Goal: Task Accomplishment & Management: Manage account settings

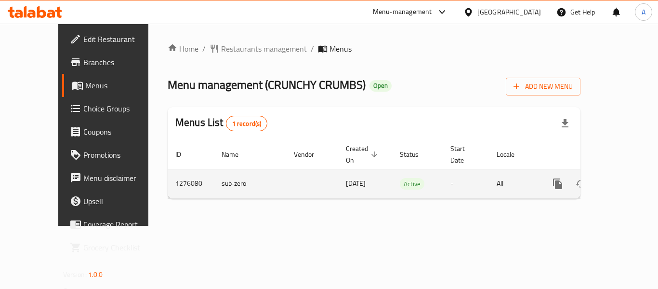
click at [627, 172] on link "enhanced table" at bounding box center [627, 183] width 23 height 23
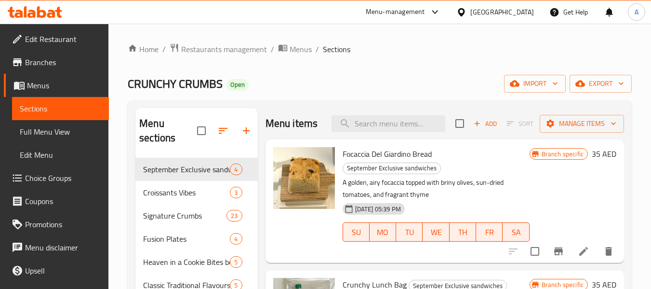
scroll to position [48, 0]
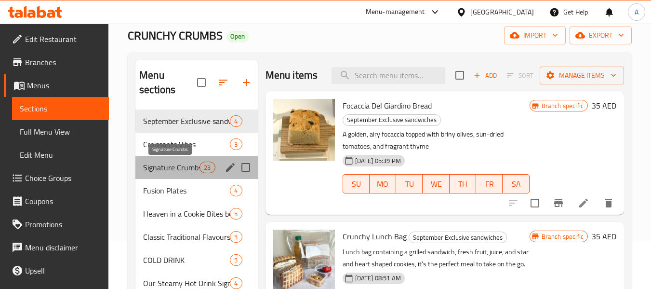
click at [173, 163] on span "Signature Crumbs" at bounding box center [171, 167] width 56 height 12
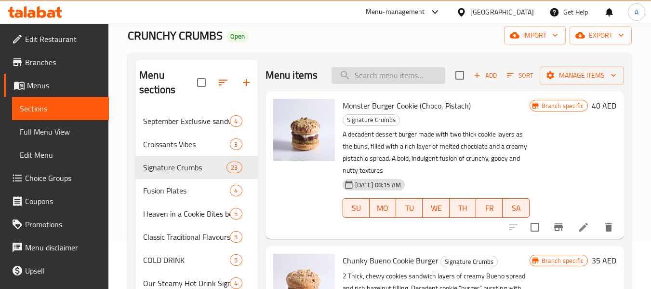
click at [371, 84] on input "search" at bounding box center [388, 75] width 114 height 17
click at [371, 85] on div "Menu items قث Add Sort Manage items" at bounding box center [444, 75] width 358 height 31
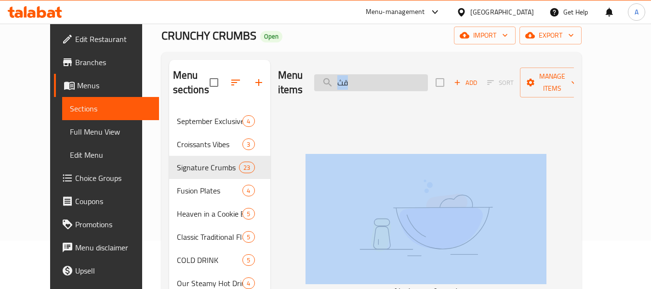
click at [371, 85] on div "Menu items قث Add Sort Manage items" at bounding box center [426, 83] width 296 height 46
click at [375, 79] on input "قث" at bounding box center [371, 82] width 114 height 17
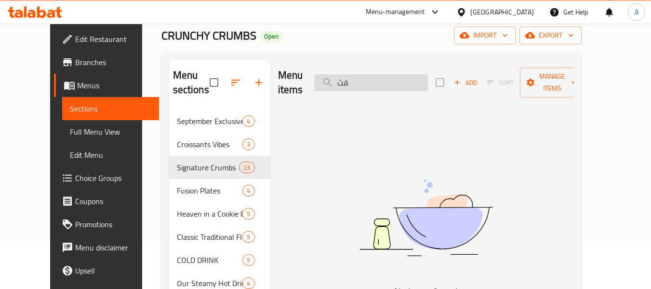
click at [375, 79] on input "قث" at bounding box center [371, 82] width 114 height 17
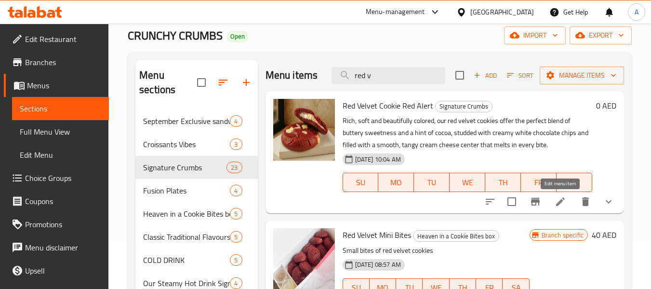
type input "red v"
click at [562, 199] on icon at bounding box center [560, 202] width 12 height 12
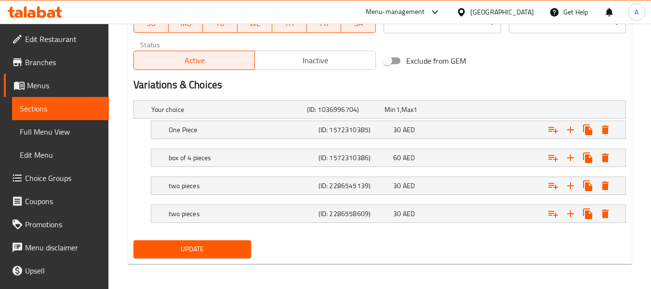
scroll to position [484, 0]
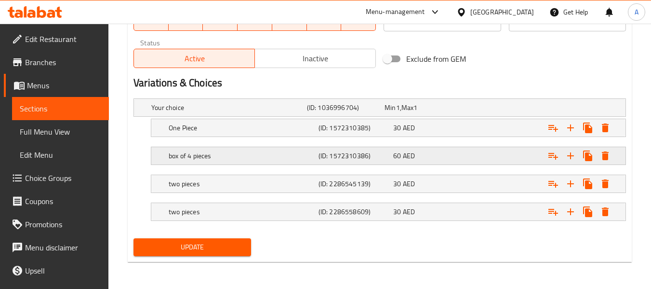
click at [231, 159] on h5 "box of 4 pieces" at bounding box center [242, 156] width 146 height 10
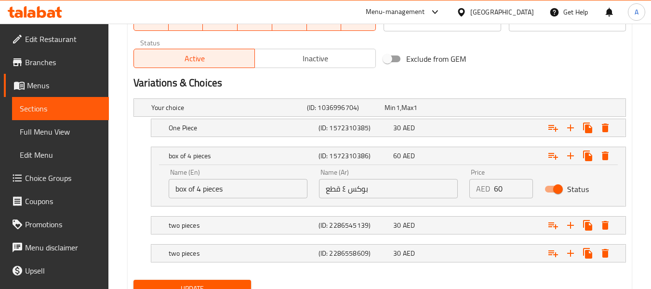
scroll to position [525, 0]
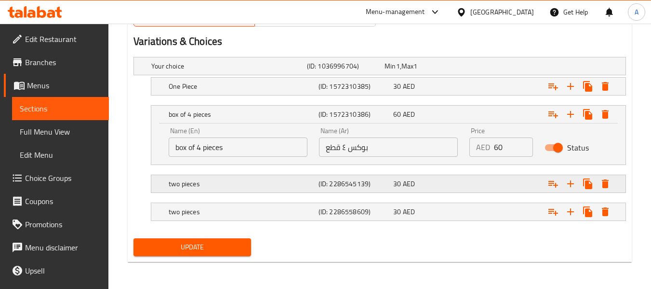
click at [263, 184] on h5 "two pieces" at bounding box center [242, 184] width 146 height 10
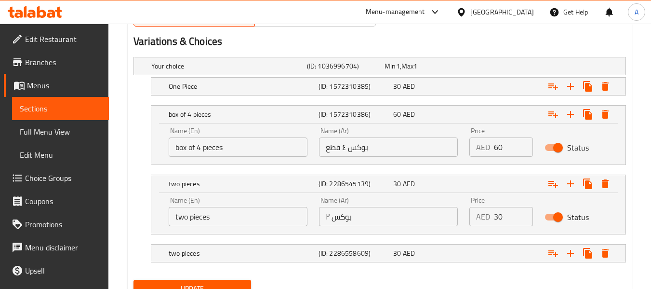
click at [360, 219] on input "بوكس ٢" at bounding box center [388, 216] width 139 height 19
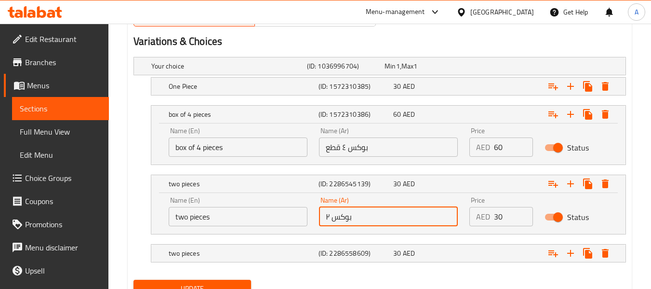
click at [360, 219] on input "بوكس ٢" at bounding box center [388, 216] width 139 height 19
click at [197, 216] on input "two pieces" at bounding box center [238, 216] width 139 height 19
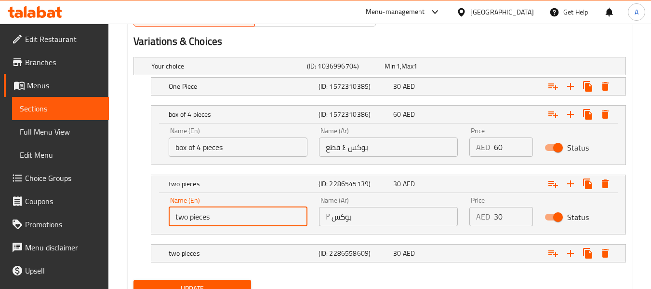
click at [197, 216] on input "two pieces" at bounding box center [238, 216] width 139 height 19
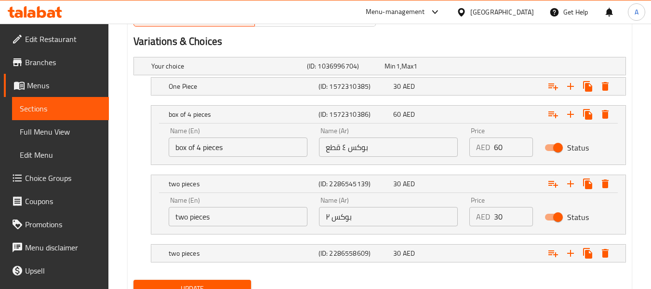
click at [185, 217] on input "two pieces" at bounding box center [238, 216] width 139 height 19
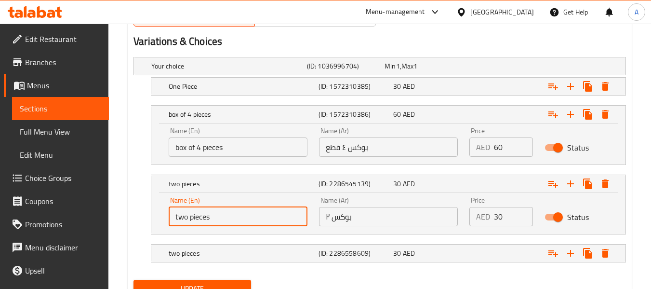
click at [185, 217] on input "two pieces" at bounding box center [238, 216] width 139 height 19
click at [201, 218] on input "2 pieces" at bounding box center [238, 216] width 139 height 19
click at [193, 214] on input "2 pieces" at bounding box center [238, 216] width 139 height 19
type input "2 Pieces"
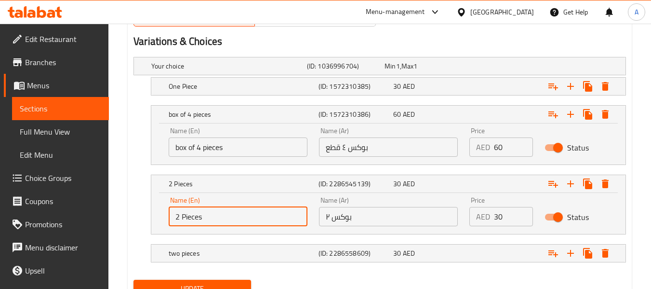
click at [353, 218] on input "بوكس ٢" at bounding box center [388, 216] width 139 height 19
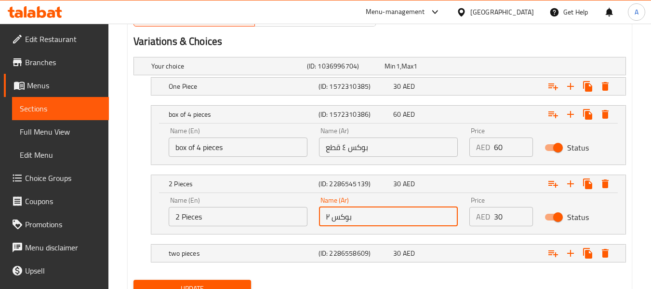
click at [353, 218] on input "بوكس ٢" at bounding box center [388, 216] width 139 height 19
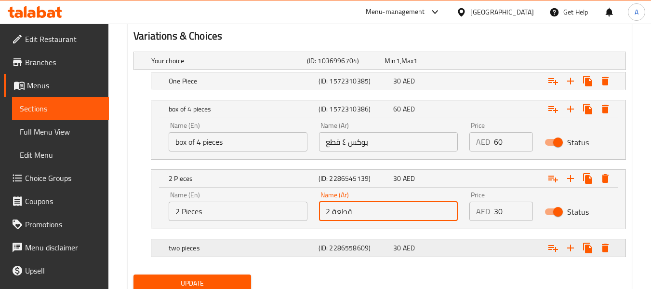
scroll to position [566, 0]
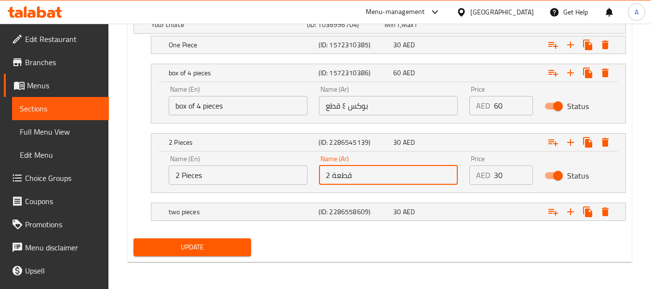
click at [193, 254] on button "Update" at bounding box center [191, 247] width 117 height 18
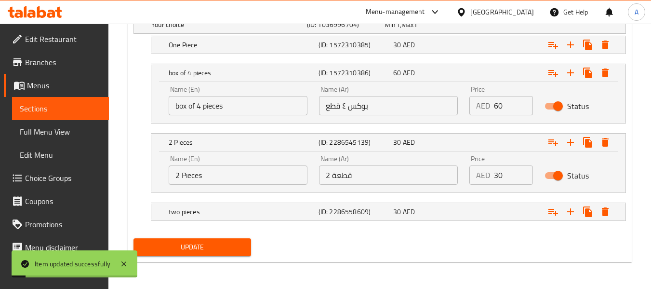
click at [284, 204] on div "two pieces (ID: 2286558609) 30 AED" at bounding box center [391, 211] width 449 height 21
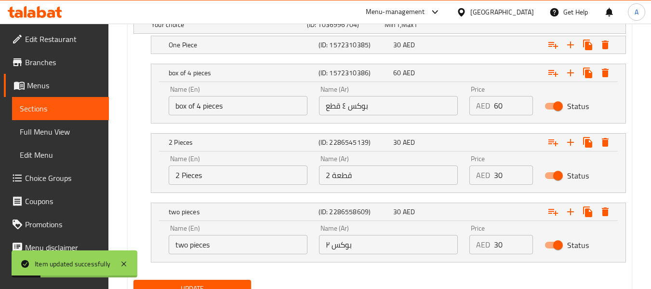
click at [255, 173] on input "2 Pieces" at bounding box center [238, 174] width 139 height 19
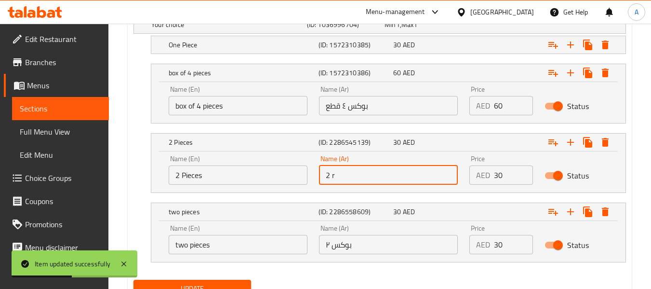
type input "2 r"
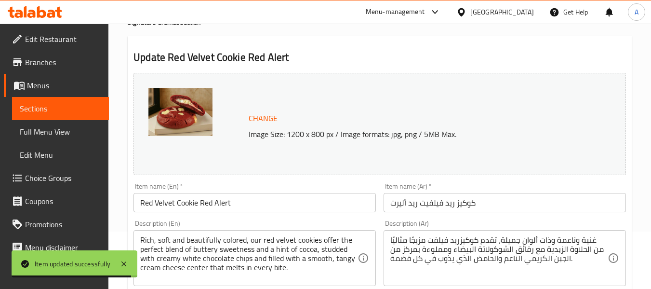
scroll to position [0, 0]
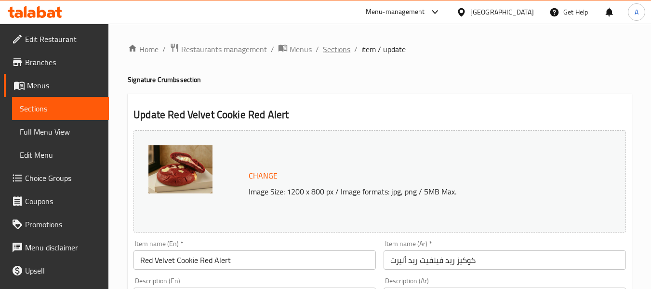
click at [346, 47] on span "Sections" at bounding box center [336, 49] width 27 height 12
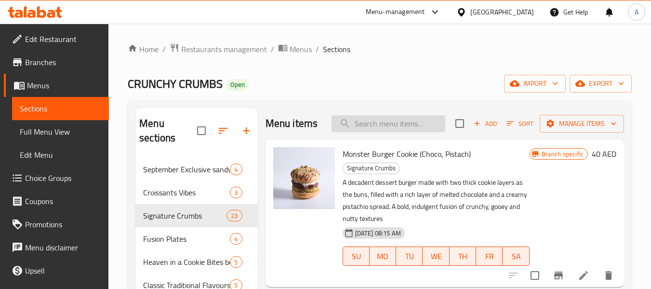
click at [371, 132] on input "search" at bounding box center [388, 123] width 114 height 17
click at [371, 132] on input "قثي" at bounding box center [388, 123] width 114 height 17
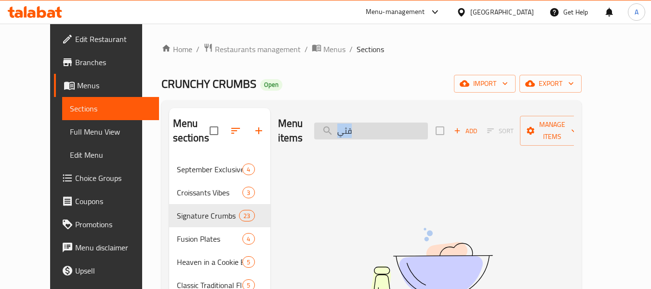
click at [371, 132] on div "Menu items قثي Add Sort Manage items" at bounding box center [426, 131] width 296 height 46
click at [393, 108] on div "Menu items قثي Add Sort Manage items" at bounding box center [426, 131] width 296 height 46
click at [385, 122] on input "قثي" at bounding box center [371, 130] width 114 height 17
click at [383, 122] on input "قثي" at bounding box center [371, 130] width 114 height 17
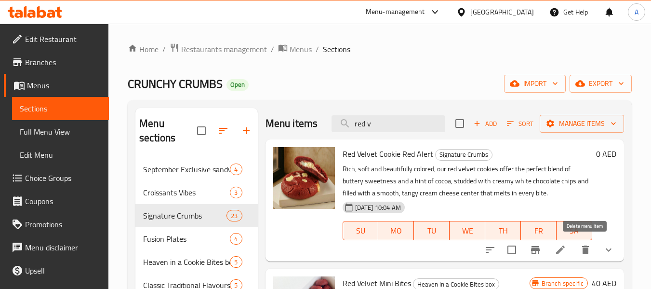
type input "red v"
click at [568, 251] on li at bounding box center [560, 249] width 27 height 17
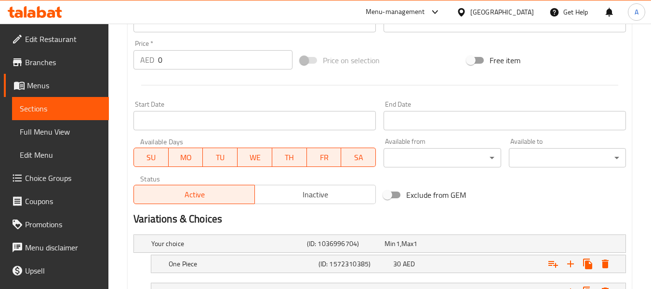
scroll to position [484, 0]
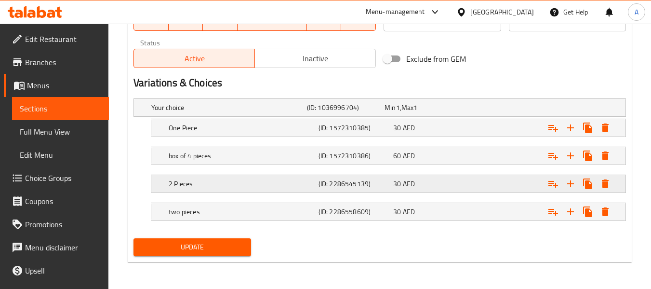
click at [448, 188] on div "30 AED" at bounding box center [428, 183] width 75 height 13
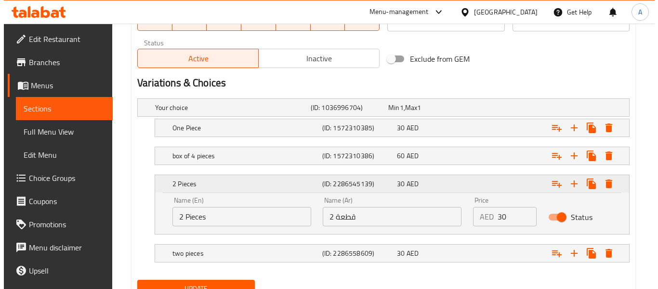
scroll to position [525, 0]
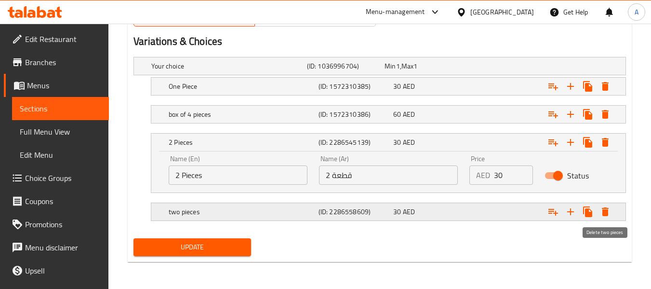
click at [602, 212] on icon "Expand" at bounding box center [605, 211] width 7 height 9
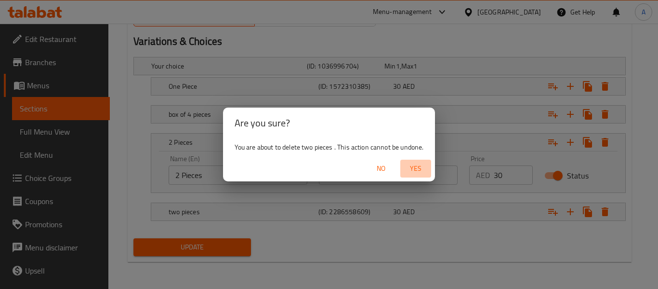
click at [425, 170] on span "Yes" at bounding box center [415, 168] width 23 height 12
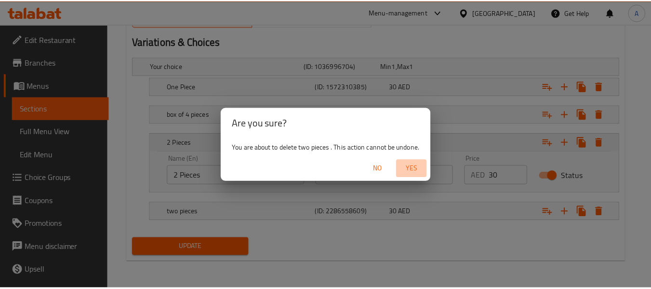
scroll to position [497, 0]
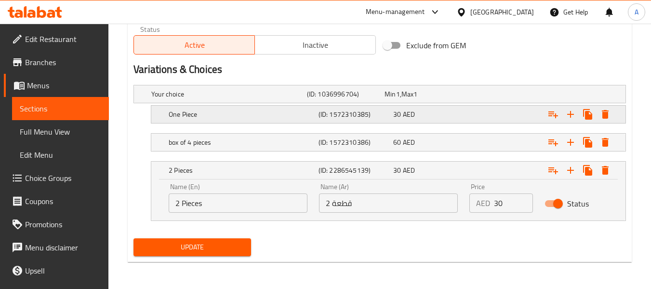
click at [252, 105] on div "One Piece (ID: 1572310385) 30 AED" at bounding box center [391, 114] width 449 height 21
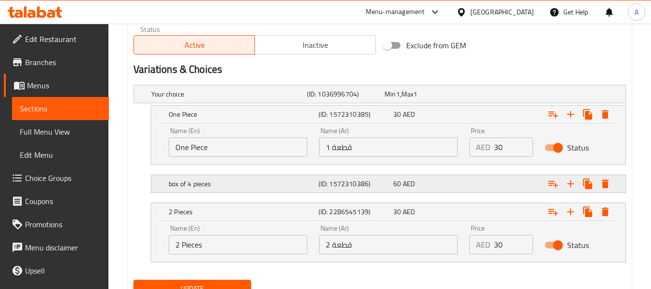
click at [210, 183] on h5 "box of 4 pieces" at bounding box center [242, 184] width 146 height 10
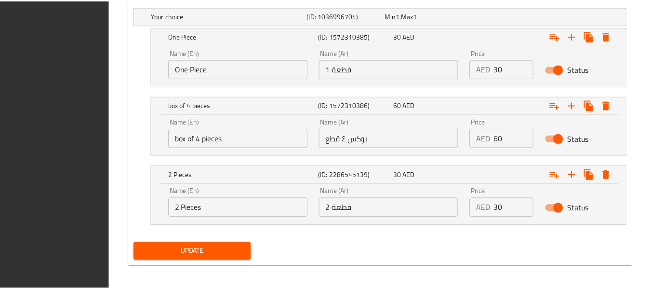
scroll to position [580, 0]
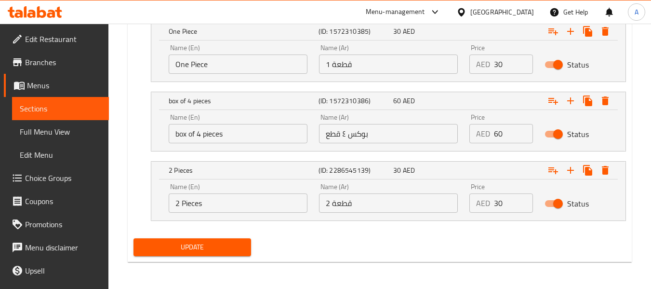
click at [180, 242] on span "Update" at bounding box center [192, 247] width 102 height 12
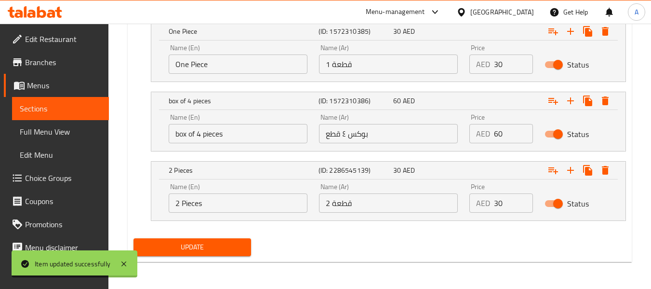
click at [520, 19] on div "[GEOGRAPHIC_DATA]" at bounding box center [494, 11] width 93 height 23
click at [508, 13] on div "[GEOGRAPHIC_DATA]" at bounding box center [502, 12] width 64 height 11
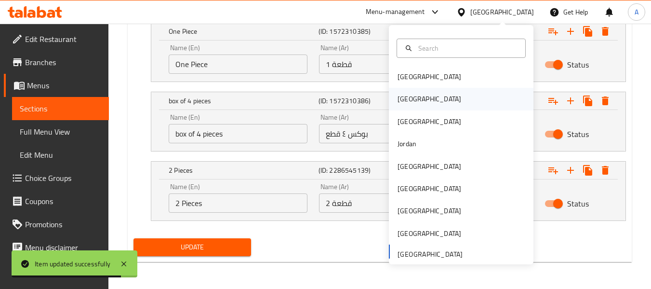
click at [408, 92] on div "[GEOGRAPHIC_DATA]" at bounding box center [429, 99] width 79 height 22
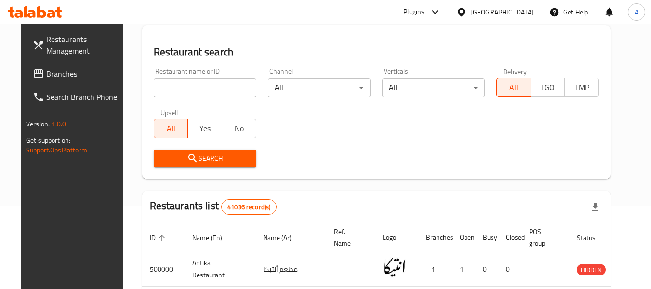
scroll to position [7, 0]
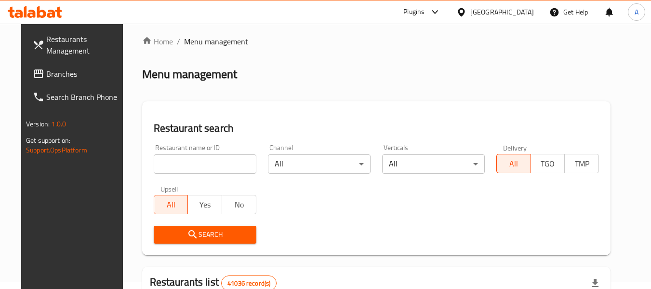
click at [62, 81] on link "Branches" at bounding box center [77, 73] width 105 height 23
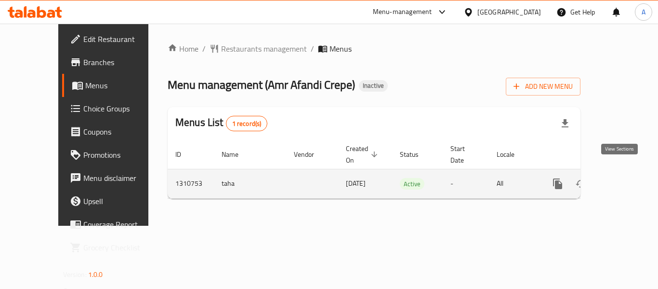
click at [625, 178] on icon "enhanced table" at bounding box center [627, 184] width 12 height 12
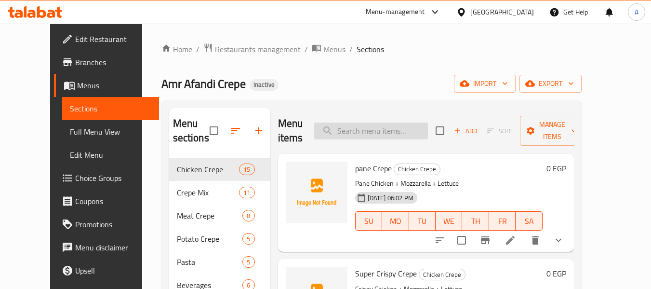
click at [376, 131] on input "search" at bounding box center [371, 130] width 114 height 17
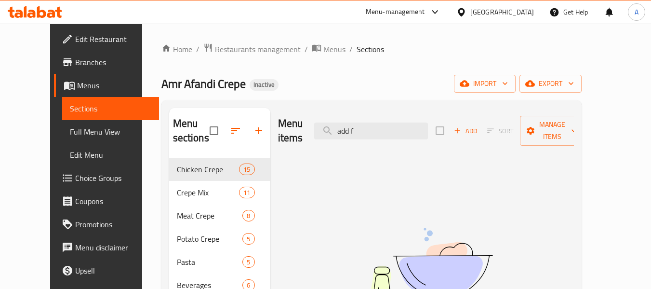
click at [387, 135] on div "Menu items add f Add Sort Manage items" at bounding box center [426, 131] width 296 height 46
click at [393, 127] on input "add f" at bounding box center [371, 130] width 114 height 17
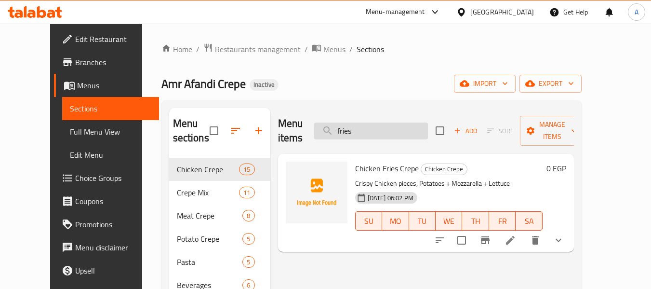
click at [366, 122] on input "fries" at bounding box center [371, 130] width 114 height 17
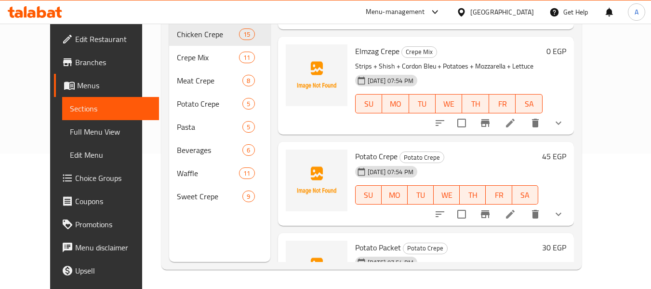
scroll to position [241, 0]
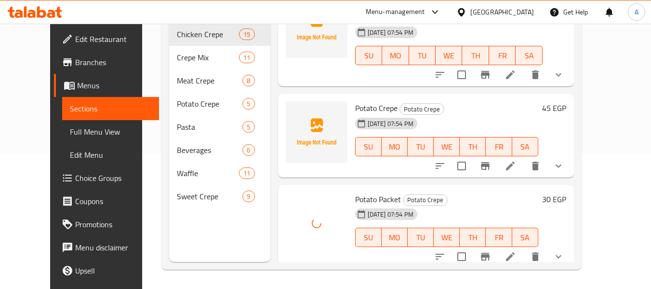
click at [462, 188] on div "Potato Packet Potato Crepe [DATE] 07:54 PM SU MO TU WE TH FR SA" at bounding box center [446, 226] width 191 height 76
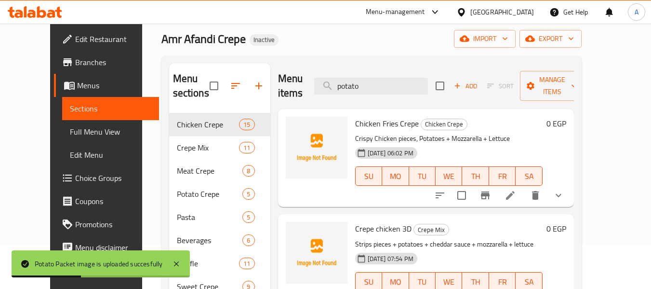
scroll to position [0, 0]
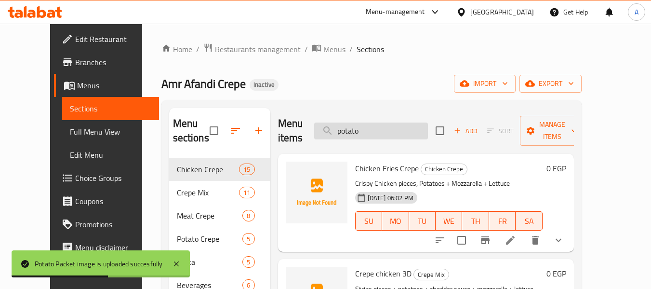
click at [396, 129] on input "potato" at bounding box center [371, 130] width 114 height 17
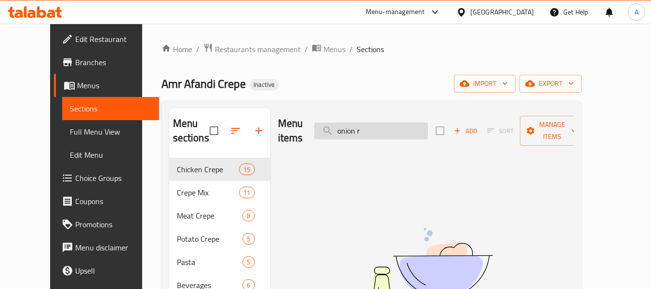
click at [382, 122] on input "onion r" at bounding box center [371, 130] width 114 height 17
click at [386, 130] on input "ring" at bounding box center [371, 130] width 114 height 17
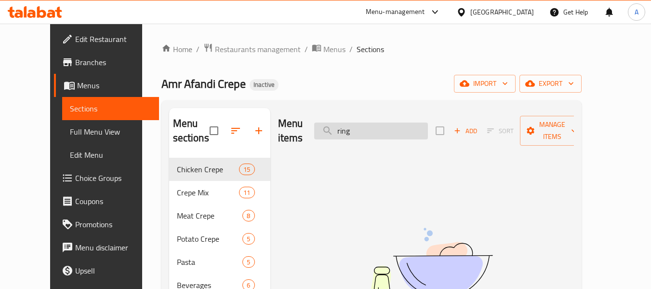
click at [386, 130] on input "ring" at bounding box center [371, 130] width 114 height 17
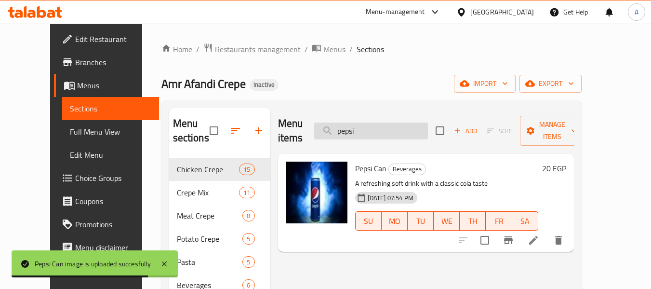
click at [392, 124] on input "pepsi" at bounding box center [371, 130] width 114 height 17
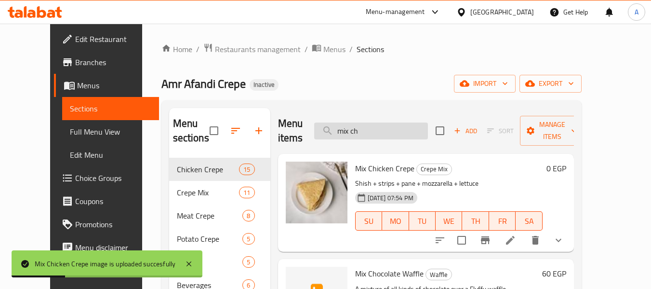
click at [402, 129] on input "mix ch" at bounding box center [371, 130] width 114 height 17
click at [402, 129] on input "s" at bounding box center [371, 130] width 114 height 17
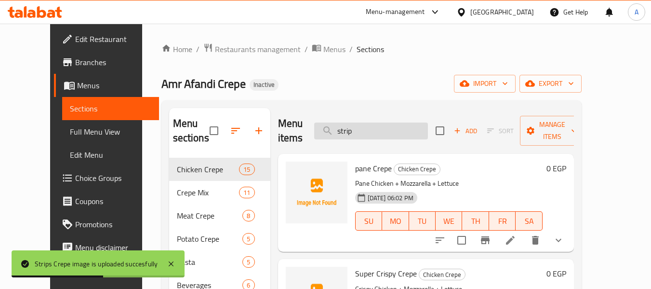
click at [383, 137] on input "strip" at bounding box center [371, 130] width 114 height 17
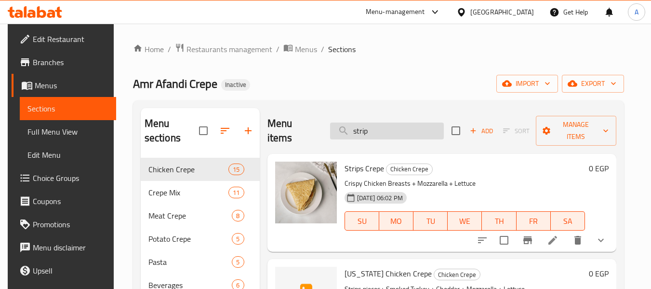
click at [383, 131] on input "strip" at bounding box center [387, 130] width 114 height 17
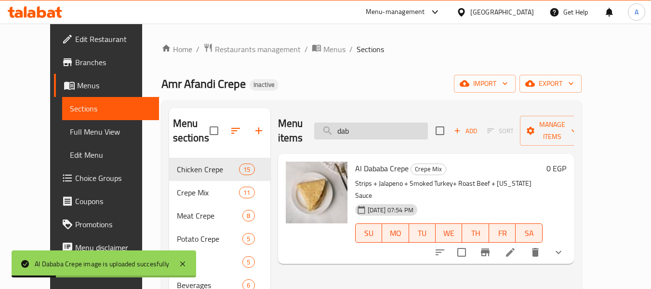
click at [355, 122] on input "dab" at bounding box center [371, 130] width 114 height 17
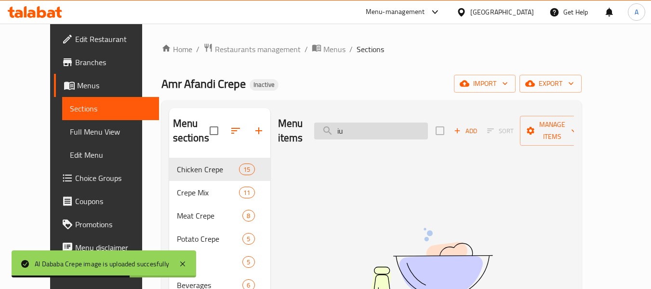
click at [376, 128] on input "iu" at bounding box center [371, 130] width 114 height 17
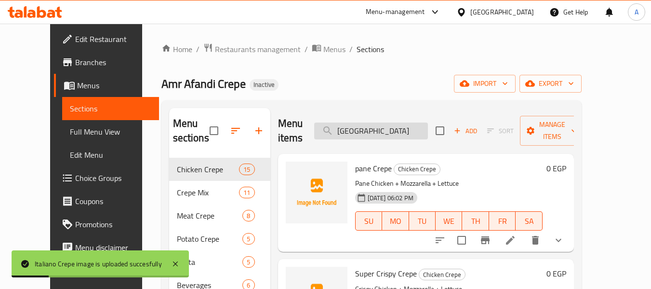
click at [382, 127] on input "[GEOGRAPHIC_DATA]" at bounding box center [371, 130] width 114 height 17
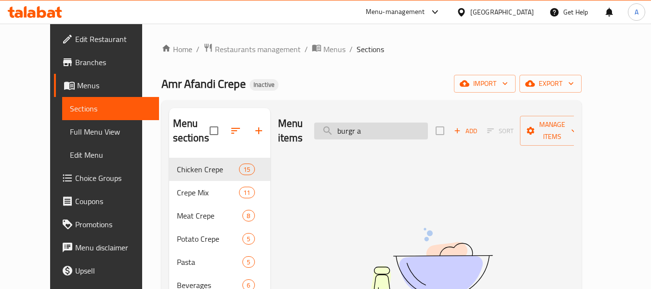
click at [368, 127] on input "burgr a" at bounding box center [371, 130] width 114 height 17
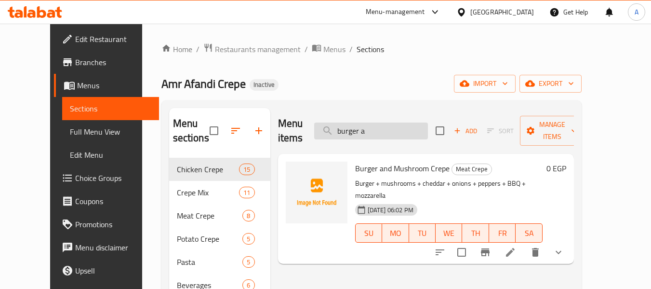
click at [406, 125] on input "burger a" at bounding box center [371, 130] width 114 height 17
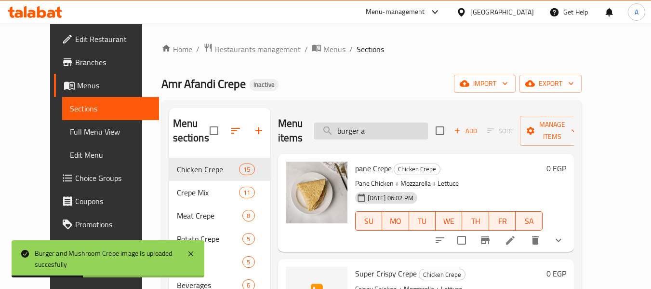
click at [391, 130] on input "burger a" at bounding box center [371, 130] width 114 height 17
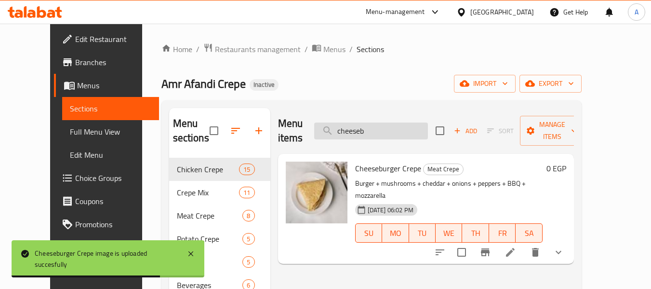
click at [405, 122] on input "cheeseb" at bounding box center [371, 130] width 114 height 17
click at [395, 122] on input "chicken r" at bounding box center [371, 130] width 114 height 17
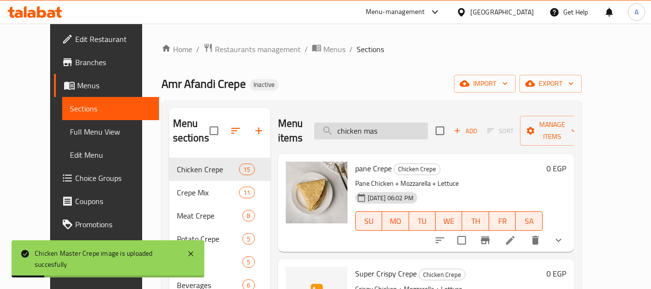
click at [384, 132] on input "chicken mas" at bounding box center [371, 130] width 114 height 17
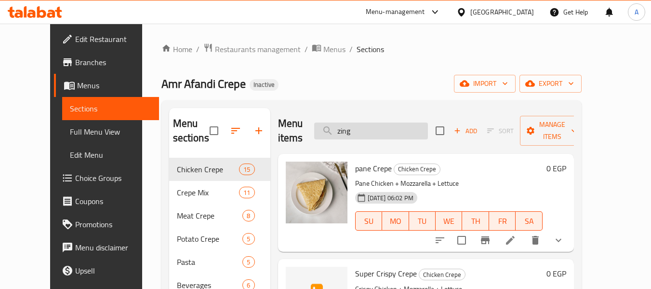
click at [379, 133] on input "zing" at bounding box center [371, 130] width 114 height 17
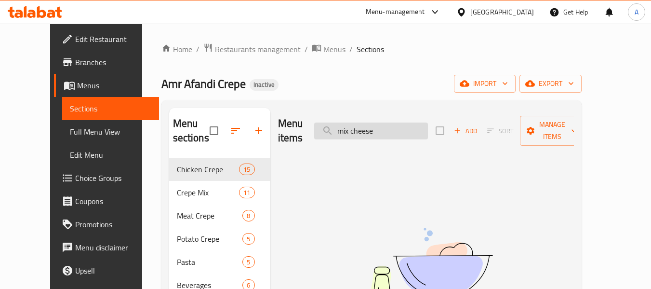
click at [358, 125] on input "mix cheese" at bounding box center [371, 130] width 114 height 17
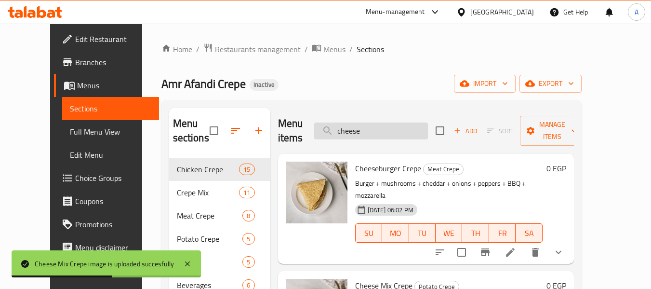
click at [395, 127] on input "cheese" at bounding box center [371, 130] width 114 height 17
click at [404, 126] on input "cheese" at bounding box center [371, 130] width 114 height 17
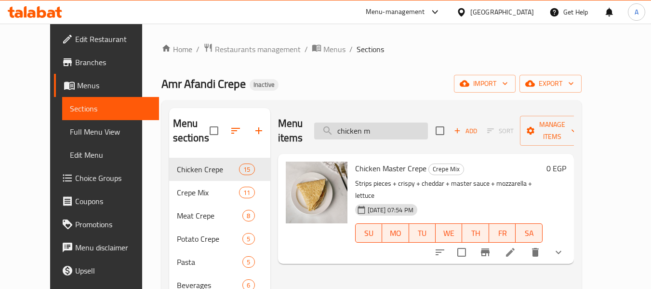
click at [353, 122] on input "chicken m" at bounding box center [371, 130] width 114 height 17
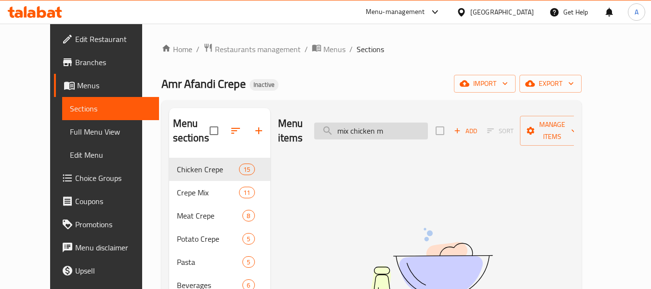
click at [409, 125] on input "mix chicken m" at bounding box center [371, 130] width 114 height 17
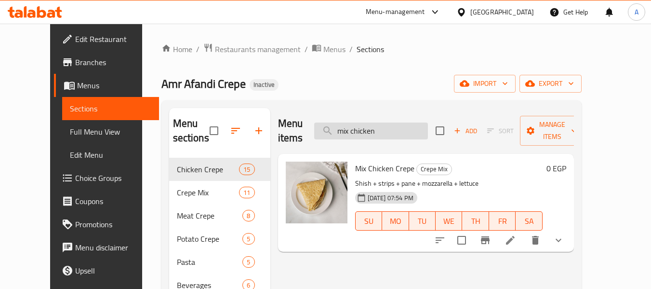
click at [378, 125] on input "mix chicken" at bounding box center [371, 130] width 114 height 17
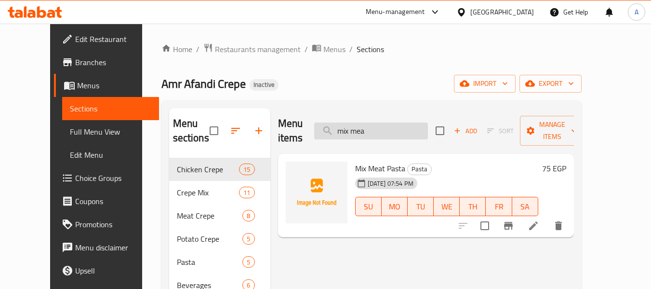
click at [377, 122] on input "mix mea" at bounding box center [371, 130] width 114 height 17
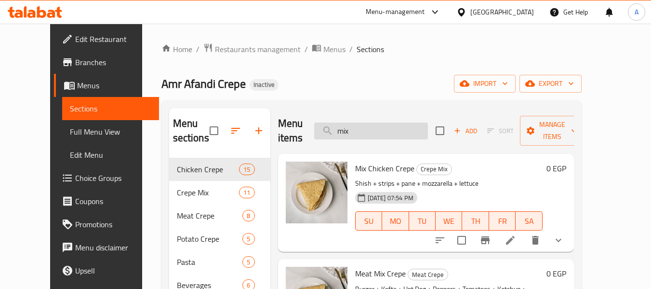
click at [357, 132] on input "mix" at bounding box center [371, 130] width 114 height 17
click at [354, 133] on input "mix" at bounding box center [371, 130] width 114 height 17
paste input "mea"
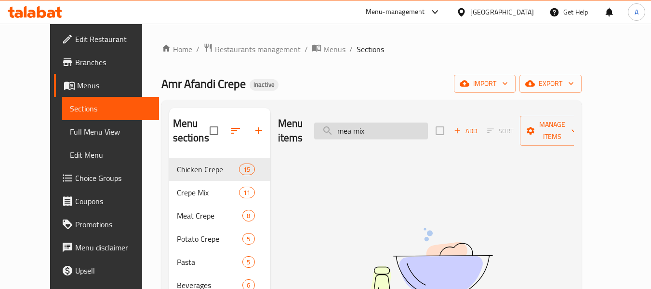
click at [367, 126] on input "mea mix" at bounding box center [371, 130] width 114 height 17
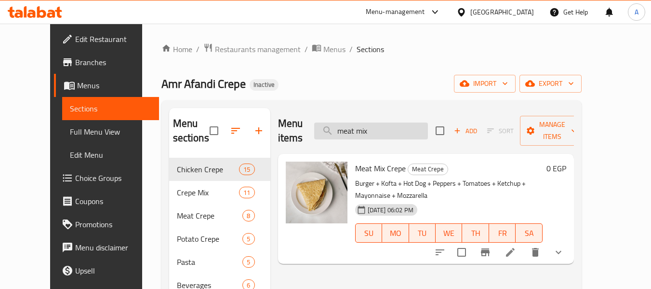
click at [377, 130] on input "meat mix" at bounding box center [371, 130] width 114 height 17
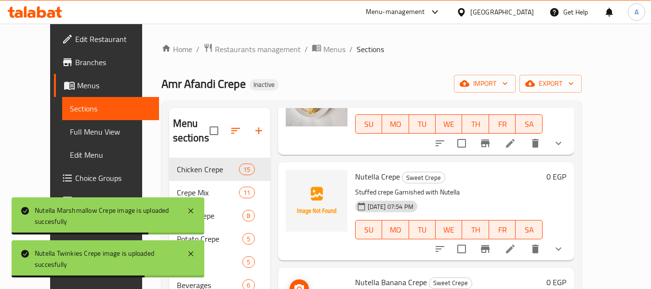
scroll to position [96, 0]
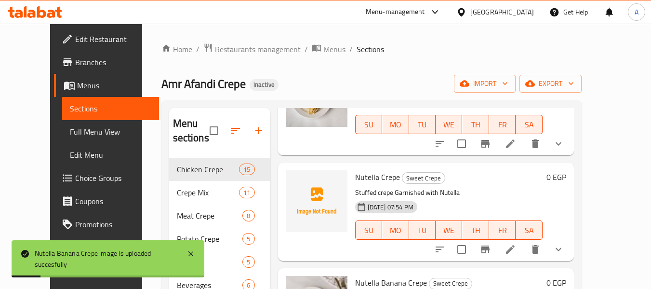
click at [303, 218] on img at bounding box center [317, 201] width 62 height 62
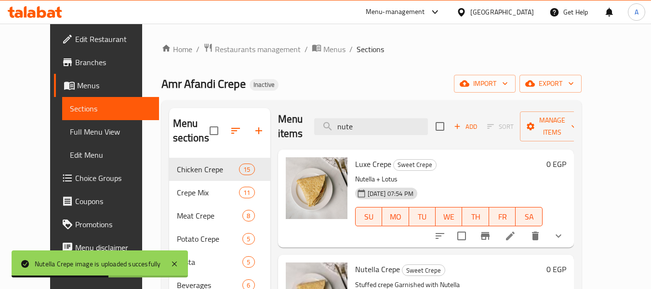
scroll to position [0, 0]
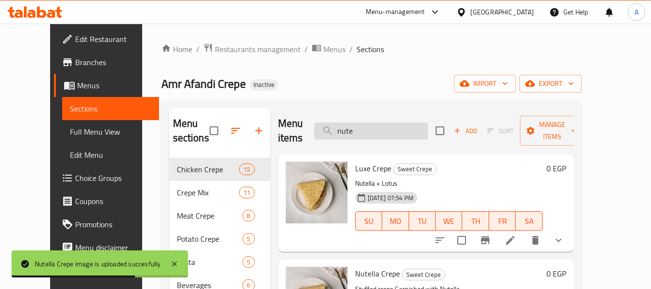
click at [393, 138] on input "nute" at bounding box center [371, 130] width 114 height 17
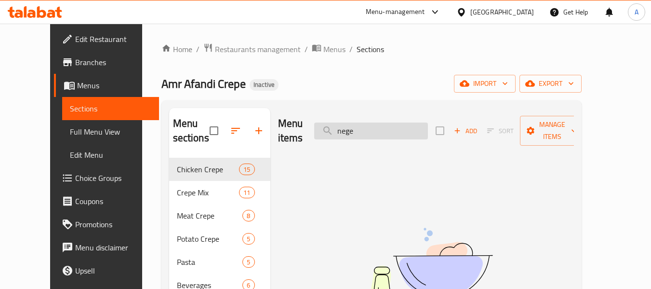
drag, startPoint x: 380, startPoint y: 127, endPoint x: 367, endPoint y: 129, distance: 13.1
click at [367, 129] on input "nege" at bounding box center [371, 130] width 114 height 17
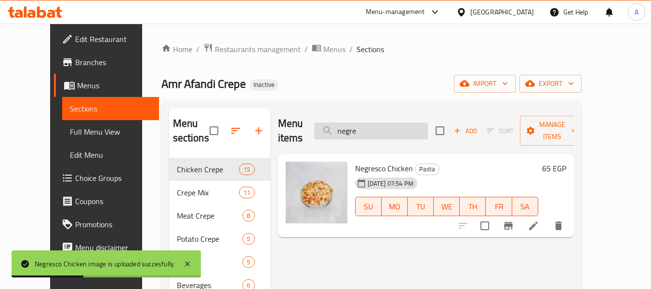
click at [370, 125] on input "negre" at bounding box center [371, 130] width 114 height 17
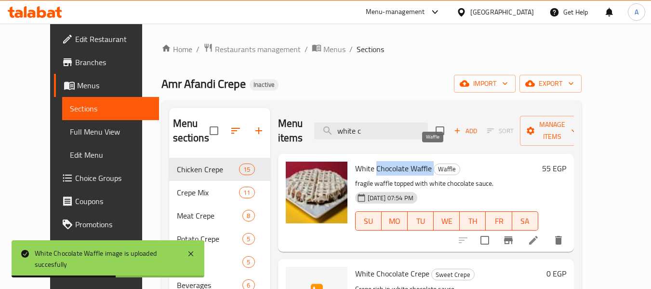
drag, startPoint x: 363, startPoint y: 156, endPoint x: 421, endPoint y: 155, distance: 58.8
click at [421, 161] on h6 "White Chocolate Waffle Waffle" at bounding box center [446, 167] width 183 height 13
copy h6 "Chocolate Waffle"
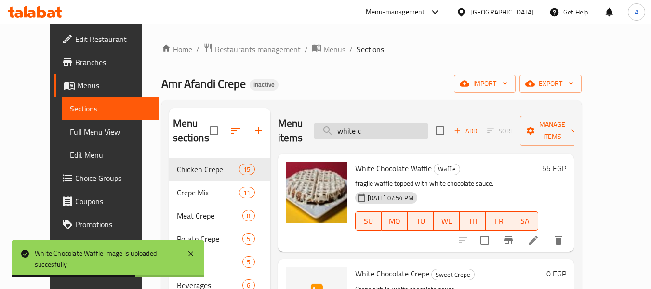
click at [404, 123] on input "white c" at bounding box center [371, 130] width 114 height 17
paste input "Chocolate Waffle"
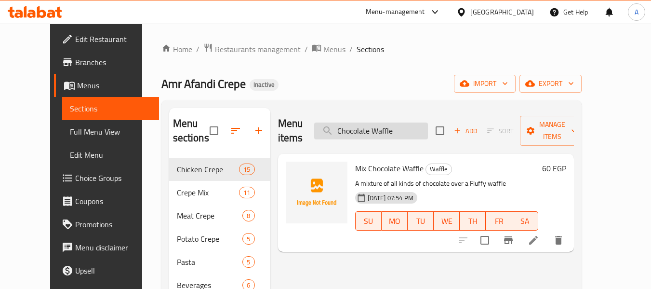
click at [411, 126] on input "Chocolate Waffle" at bounding box center [371, 130] width 114 height 17
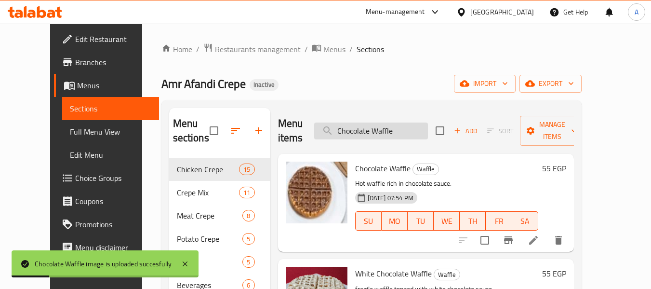
click at [406, 130] on input "Chocolate Waffle" at bounding box center [371, 130] width 114 height 17
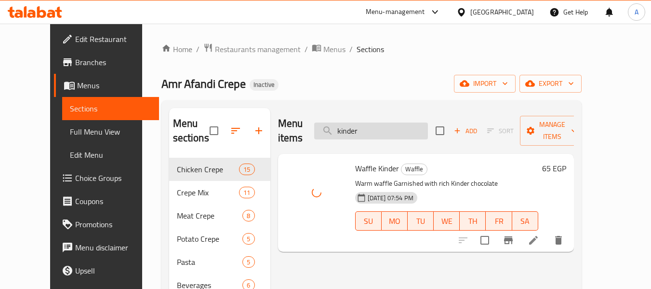
click at [412, 128] on input "kinder" at bounding box center [371, 130] width 114 height 17
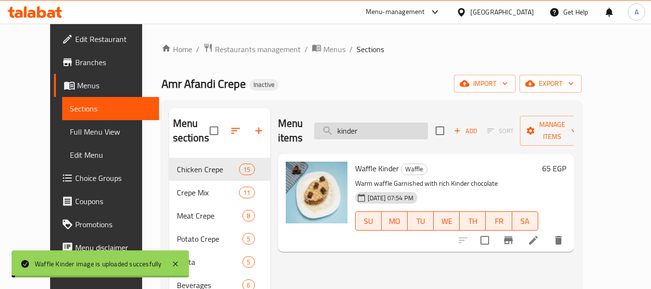
click at [412, 128] on input "kinder" at bounding box center [371, 130] width 114 height 17
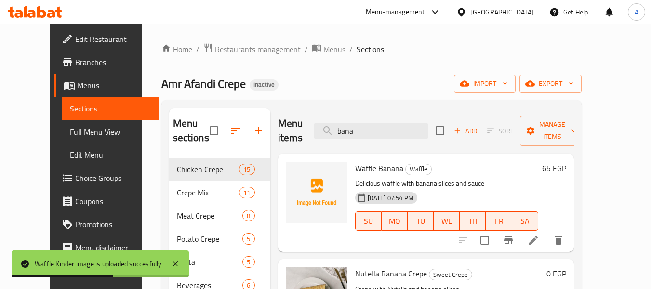
type input "bana"
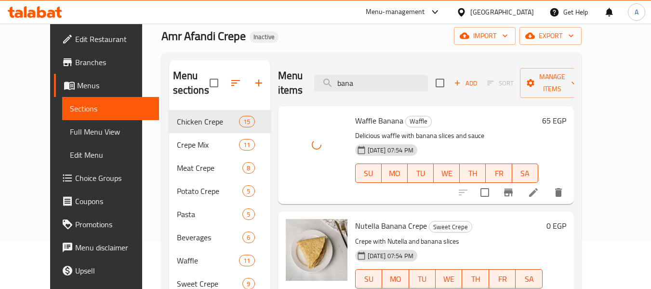
scroll to position [48, 0]
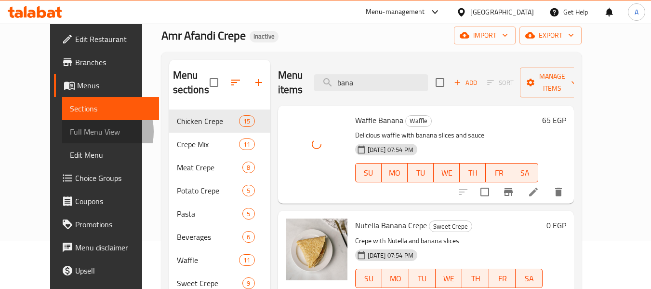
click at [70, 132] on span "Full Menu View" at bounding box center [110, 132] width 81 height 12
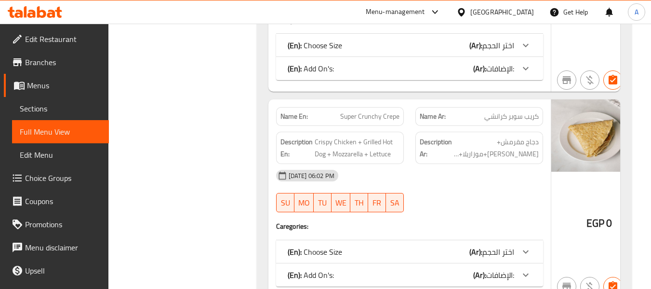
scroll to position [385, 0]
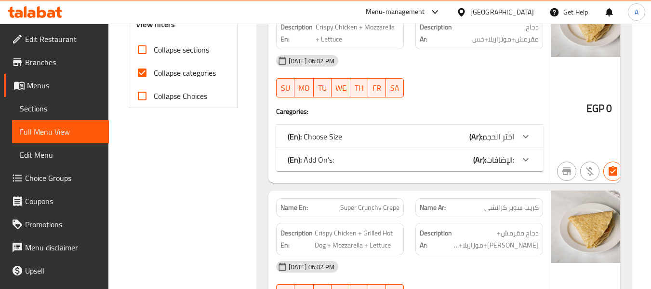
click at [446, 105] on div "Name En: Super Crispy Crepe Name Ar: كريب سوبر كرسبي Description En: Crispy Chi…" at bounding box center [409, 84] width 282 height 198
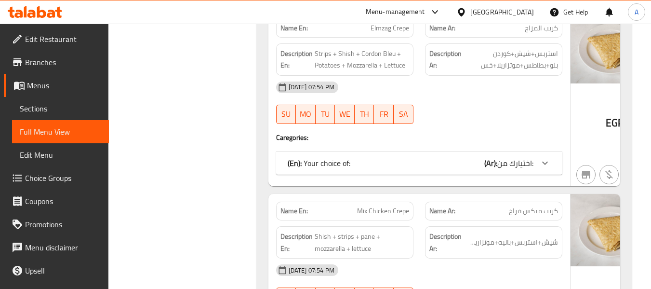
scroll to position [7359, 0]
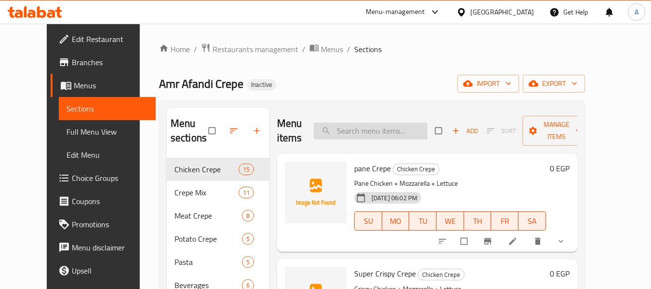
click at [373, 127] on input "search" at bounding box center [371, 130] width 114 height 17
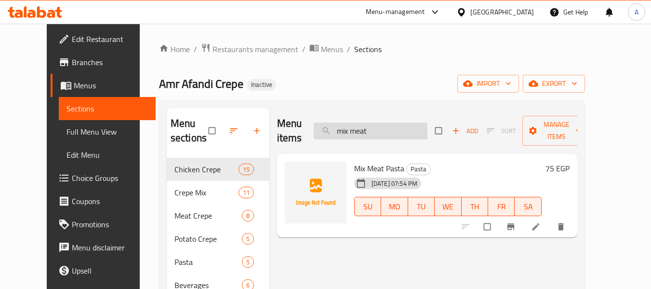
click at [385, 129] on input "mix meat" at bounding box center [371, 130] width 114 height 17
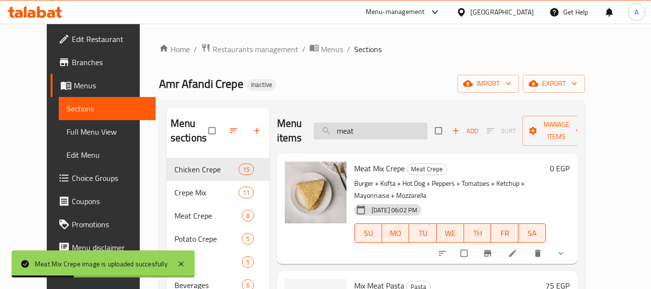
click at [369, 131] on input "meat" at bounding box center [371, 130] width 114 height 17
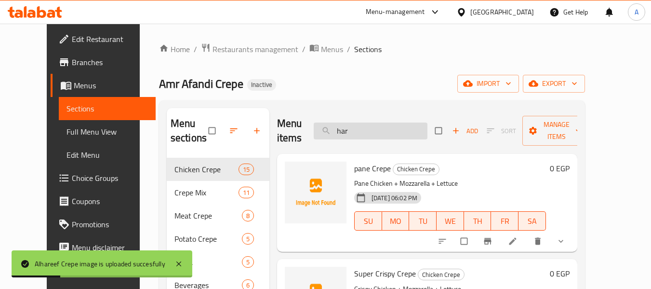
click at [367, 132] on input "har" at bounding box center [371, 130] width 114 height 17
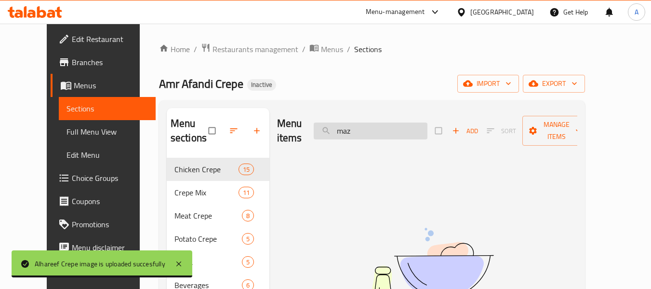
drag, startPoint x: 366, startPoint y: 132, endPoint x: 358, endPoint y: 134, distance: 7.9
click at [358, 134] on input "maz" at bounding box center [371, 130] width 114 height 17
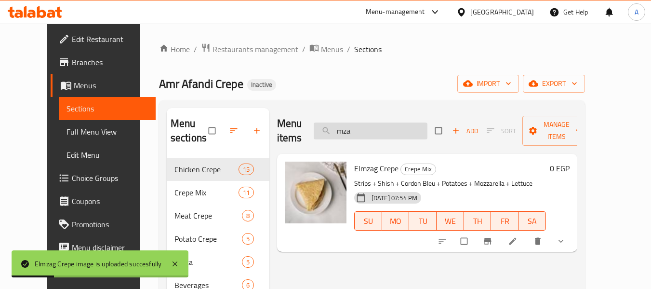
click at [379, 136] on input "mza" at bounding box center [371, 130] width 114 height 17
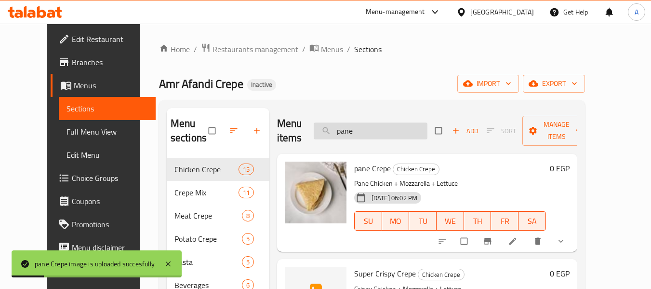
click at [391, 136] on input "pane" at bounding box center [371, 130] width 114 height 17
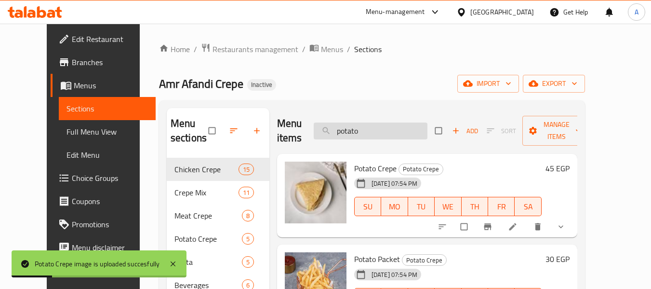
click at [369, 127] on input "potato" at bounding box center [371, 130] width 114 height 17
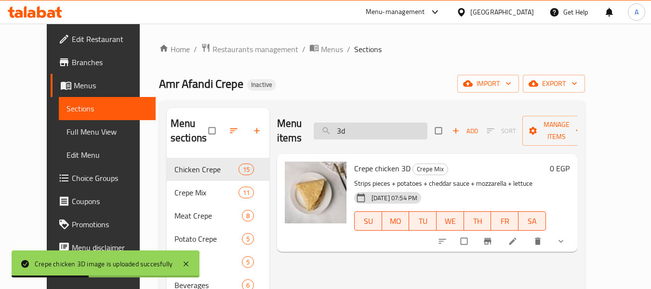
click at [368, 132] on input "3d" at bounding box center [371, 130] width 114 height 17
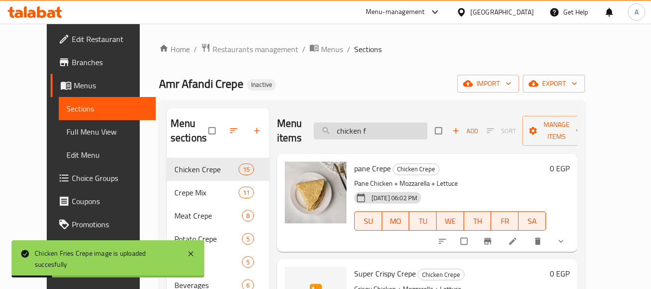
click at [399, 136] on input "chicken f" at bounding box center [371, 130] width 114 height 17
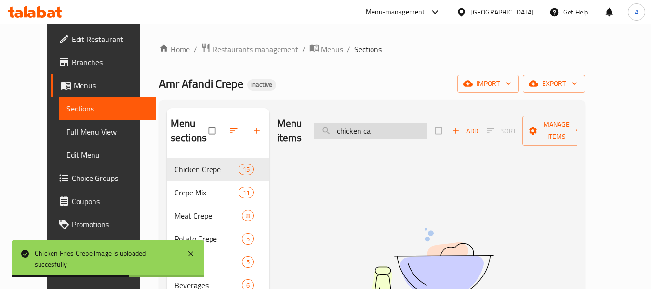
click at [393, 135] on input "chicken ca" at bounding box center [371, 130] width 114 height 17
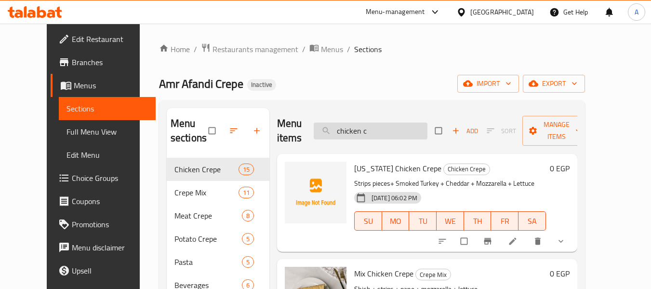
click at [385, 134] on input "chicken c" at bounding box center [371, 130] width 114 height 17
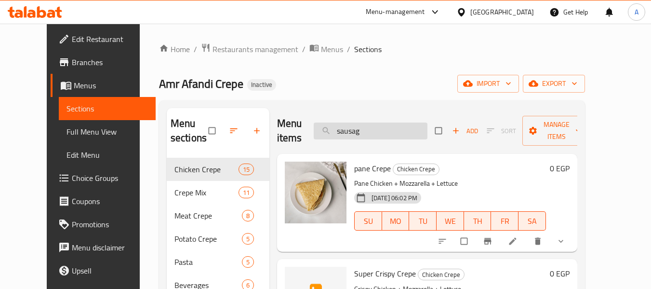
click at [391, 129] on input "sausag" at bounding box center [371, 130] width 114 height 17
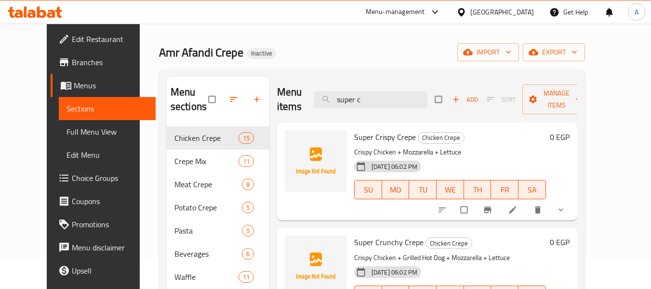
scroll to position [48, 0]
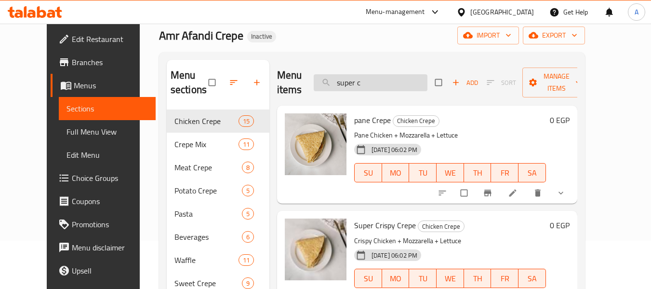
click at [387, 85] on input "super c" at bounding box center [371, 82] width 114 height 17
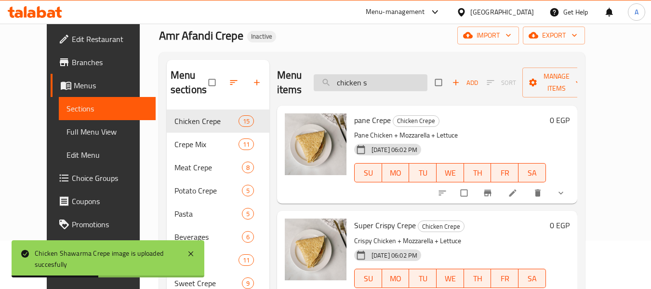
click at [382, 87] on input "chicken s" at bounding box center [371, 82] width 114 height 17
click at [369, 82] on input "amr" at bounding box center [371, 82] width 114 height 17
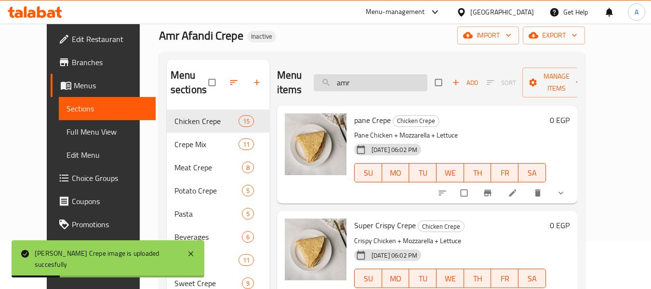
click at [369, 82] on input "amr" at bounding box center [371, 82] width 114 height 17
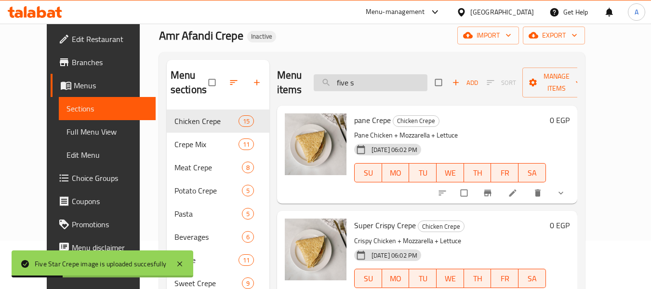
click at [381, 85] on input "five s" at bounding box center [371, 82] width 114 height 17
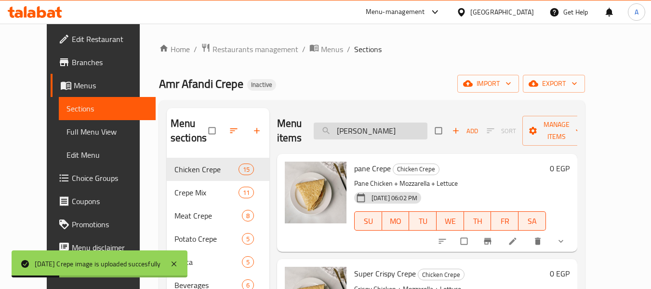
click at [379, 139] on input "frida" at bounding box center [371, 130] width 114 height 17
click at [387, 135] on input "frida" at bounding box center [371, 130] width 114 height 17
click at [393, 131] on input "cordon b" at bounding box center [371, 130] width 114 height 17
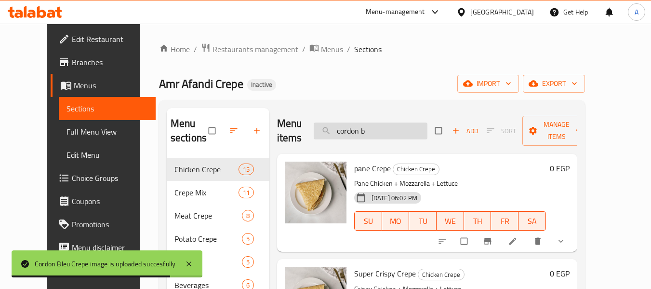
click at [393, 131] on input "cordon b" at bounding box center [371, 130] width 114 height 17
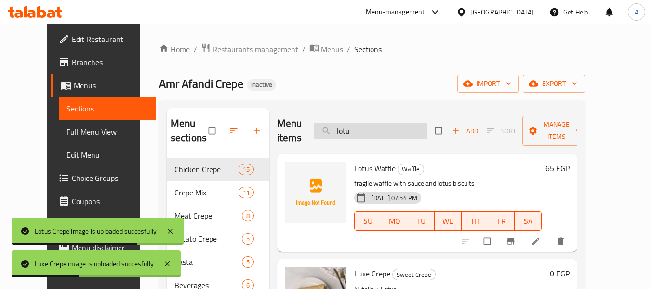
click at [383, 132] on input "lotu" at bounding box center [371, 130] width 114 height 17
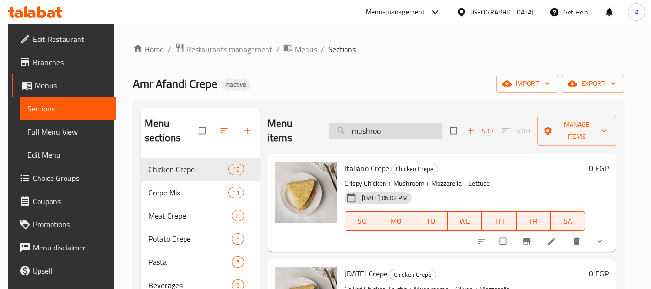
click at [386, 132] on input "mushroo" at bounding box center [386, 130] width 114 height 17
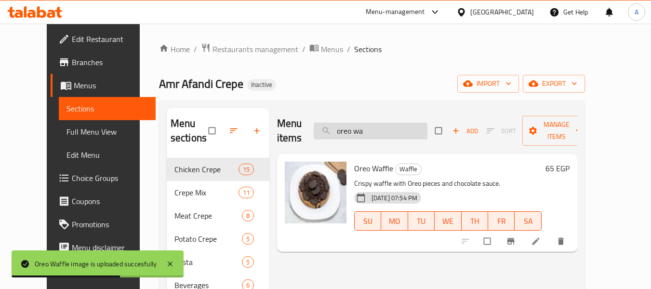
click at [399, 134] on input "oreo wa" at bounding box center [371, 130] width 114 height 17
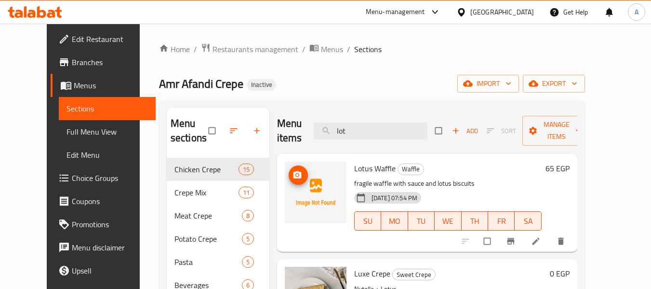
type input "lot"
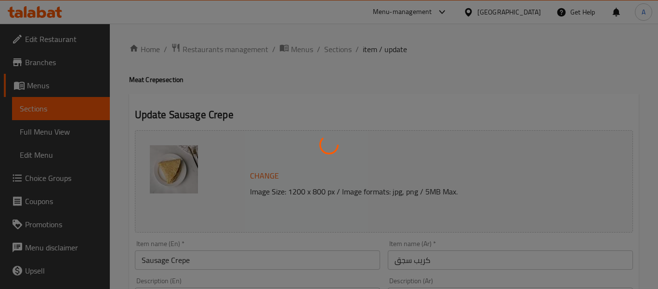
type input "اختر الحجم"
type input "1"
type input "الإضافات:"
type input "0"
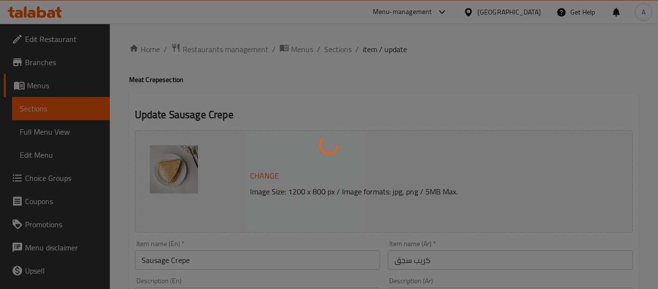
type input "0"
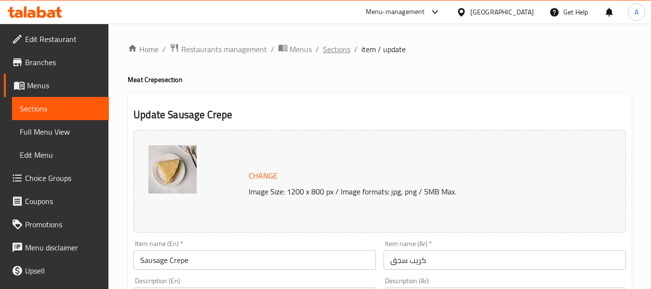
click at [326, 49] on span "Sections" at bounding box center [336, 49] width 27 height 12
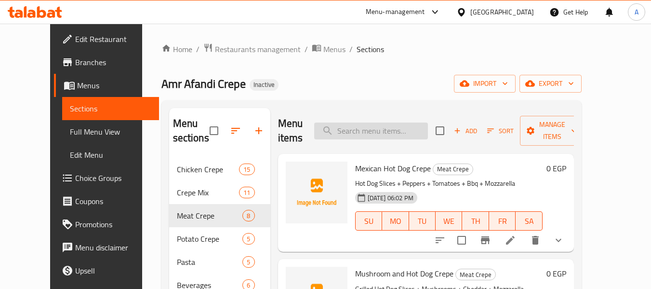
click at [390, 131] on input "search" at bounding box center [371, 130] width 114 height 17
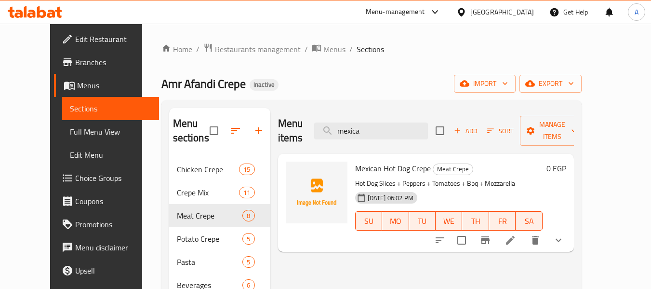
type input "mexica"
click at [516, 234] on icon at bounding box center [510, 240] width 12 height 12
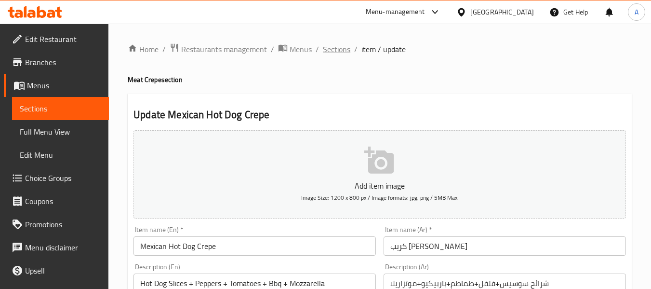
click at [336, 49] on span "Sections" at bounding box center [336, 49] width 27 height 12
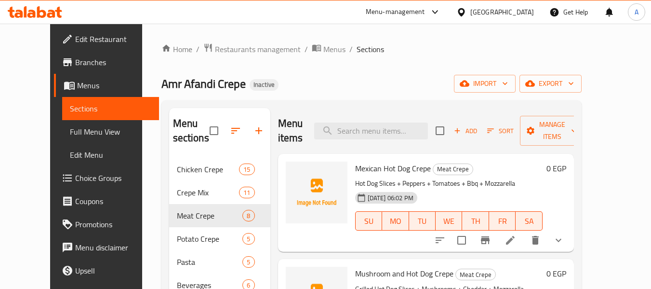
click at [376, 147] on div "Menu items Add Sort Manage items" at bounding box center [426, 131] width 296 height 46
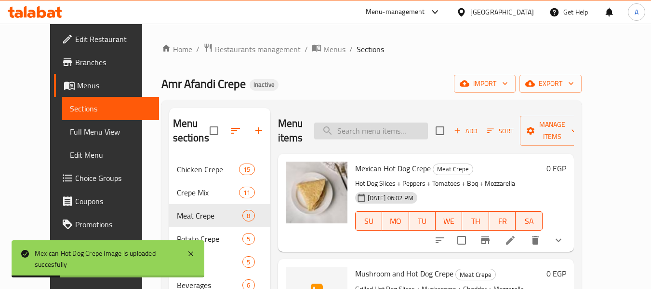
click at [374, 131] on input "search" at bounding box center [371, 130] width 114 height 17
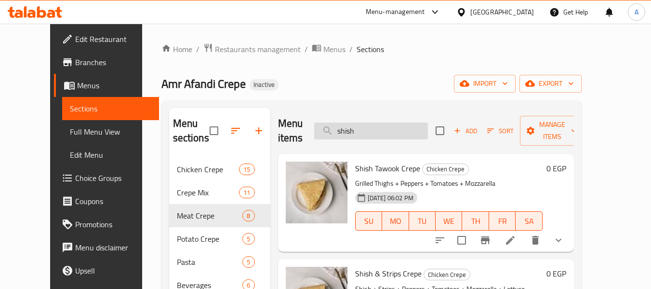
click at [378, 137] on input "shish" at bounding box center [371, 130] width 114 height 17
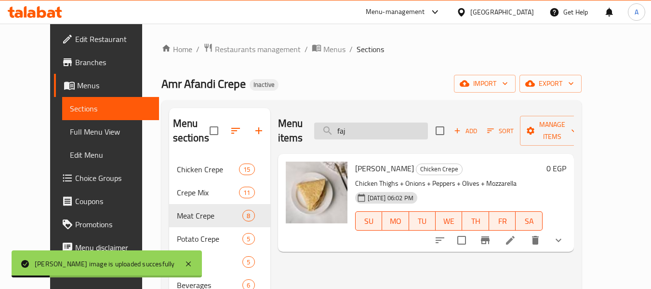
click at [371, 125] on input "faj" at bounding box center [371, 130] width 114 height 17
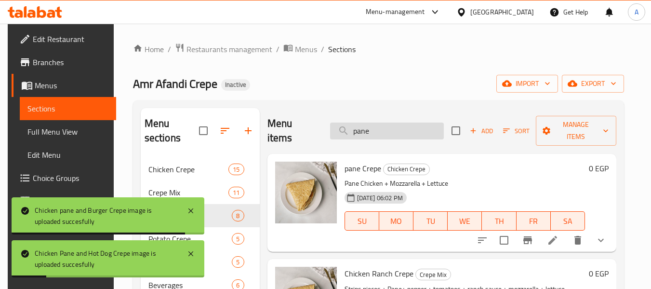
click at [383, 130] on input "pane" at bounding box center [387, 130] width 114 height 17
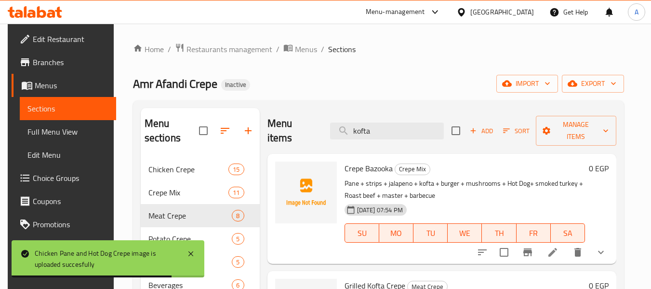
scroll to position [90, 0]
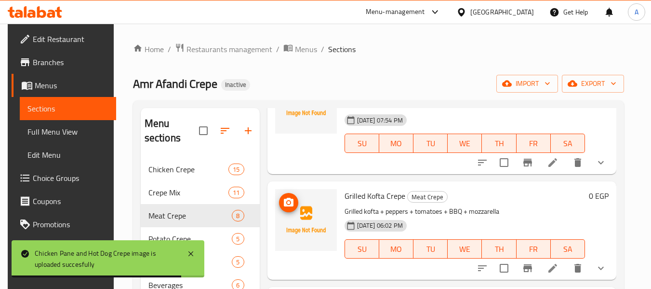
type input "kofta"
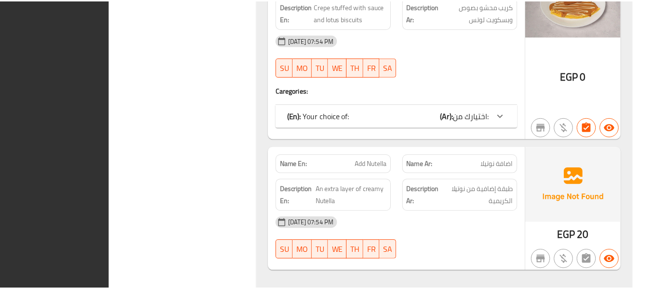
scroll to position [12845, 0]
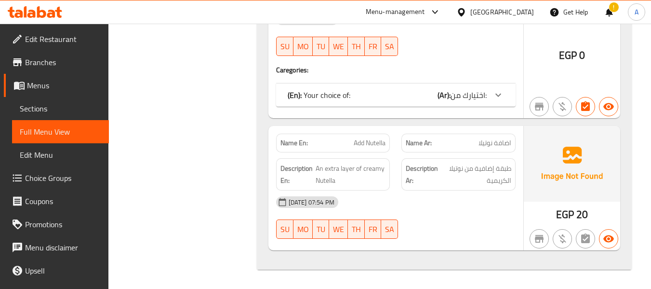
click at [466, 10] on icon at bounding box center [461, 12] width 10 height 10
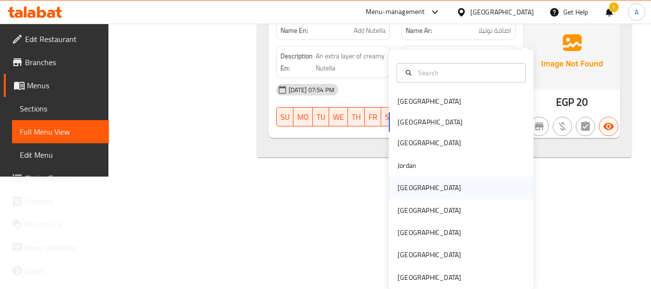
click at [405, 182] on div "[GEOGRAPHIC_DATA]" at bounding box center [429, 187] width 64 height 11
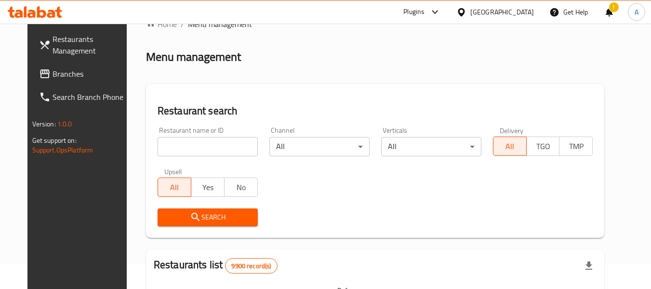
scroll to position [7, 0]
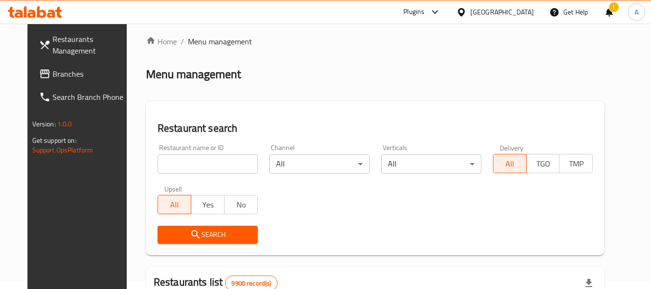
click at [53, 72] on span "Branches" at bounding box center [91, 74] width 76 height 12
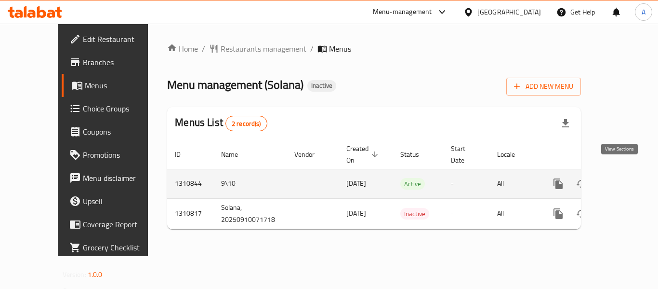
click at [622, 178] on icon "enhanced table" at bounding box center [628, 184] width 12 height 12
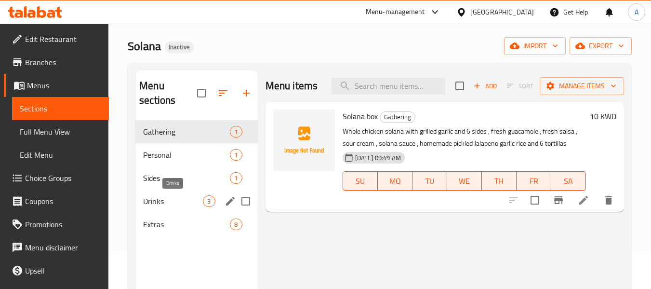
scroll to position [48, 0]
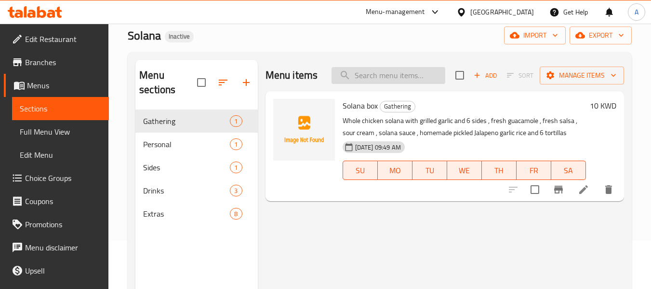
click at [385, 79] on input "search" at bounding box center [388, 75] width 114 height 17
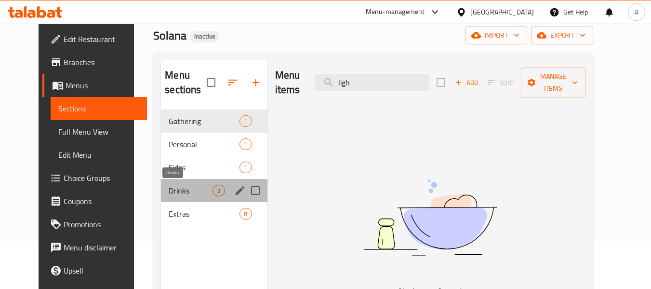
click at [169, 190] on span "Drinks" at bounding box center [191, 190] width 44 height 12
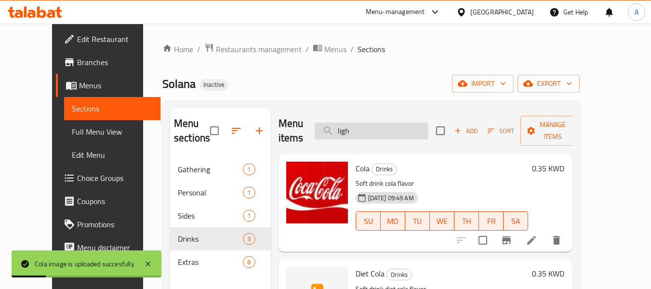
click at [384, 132] on input "ligh" at bounding box center [372, 130] width 114 height 17
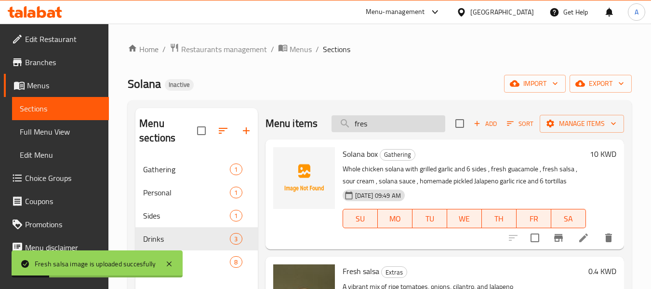
click at [378, 125] on input "fres" at bounding box center [388, 123] width 114 height 17
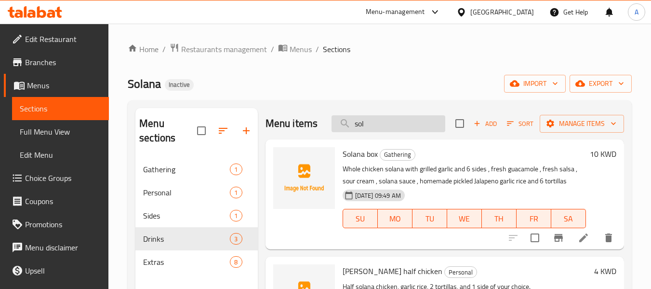
click at [377, 132] on input "sol" at bounding box center [388, 123] width 114 height 17
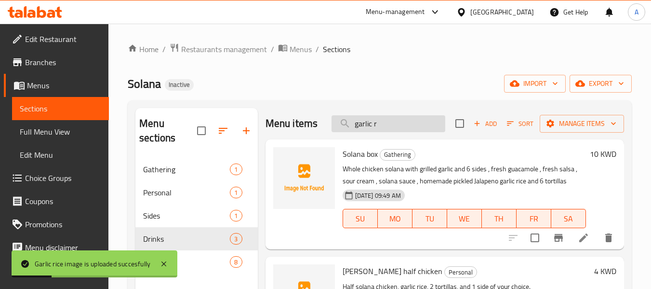
click at [380, 128] on input "garlic r" at bounding box center [388, 123] width 114 height 17
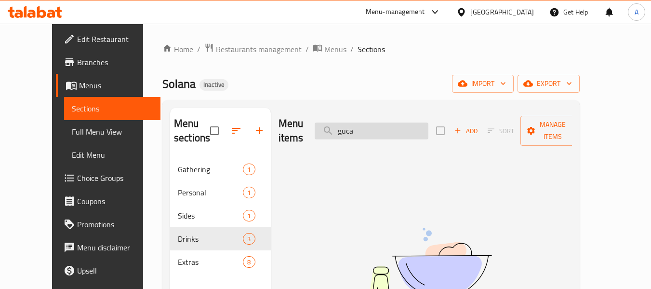
click at [364, 124] on input "guca" at bounding box center [372, 130] width 114 height 17
click at [363, 124] on input "guca" at bounding box center [372, 130] width 114 height 17
click at [379, 126] on input "guaca" at bounding box center [372, 130] width 114 height 17
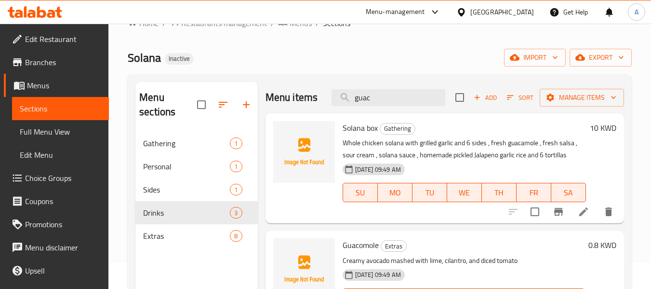
scroll to position [48, 0]
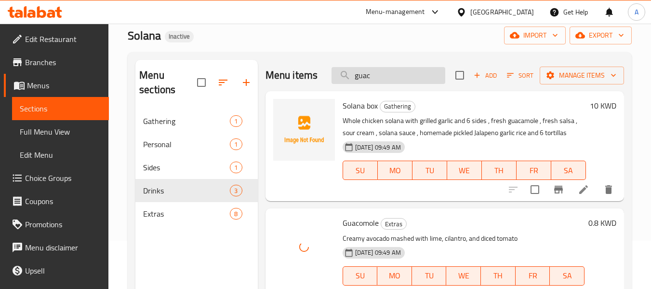
click at [382, 75] on input "guac" at bounding box center [388, 75] width 114 height 17
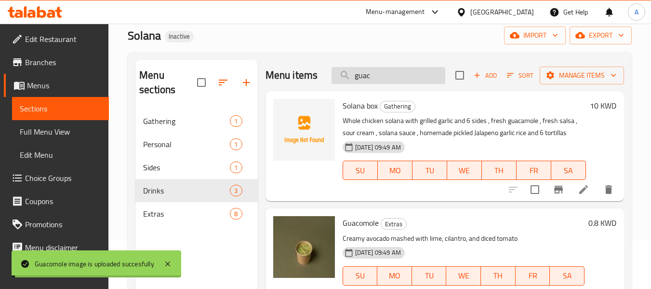
click at [382, 75] on input "guac" at bounding box center [388, 75] width 114 height 17
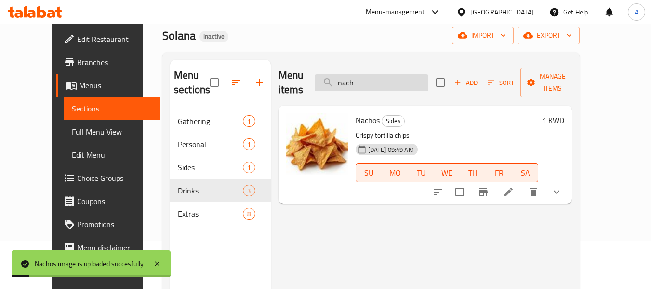
click at [388, 74] on input "nach" at bounding box center [372, 82] width 114 height 17
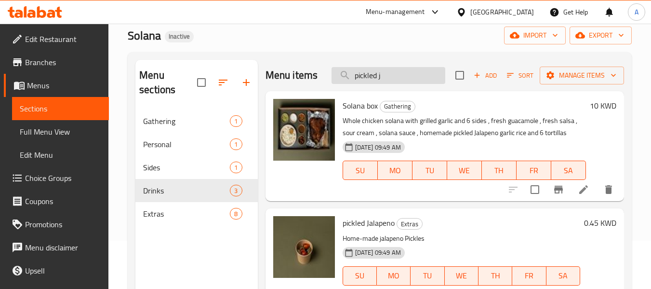
click at [398, 75] on input "pickled j" at bounding box center [388, 75] width 114 height 17
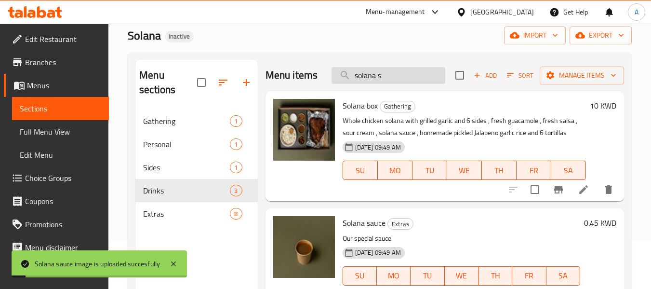
click at [409, 72] on input "solana s" at bounding box center [388, 75] width 114 height 17
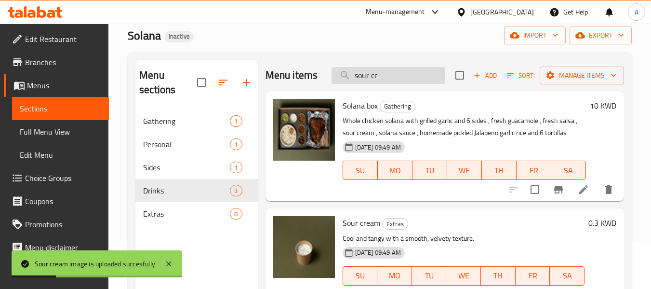
click at [386, 81] on input "sour cr" at bounding box center [388, 75] width 114 height 17
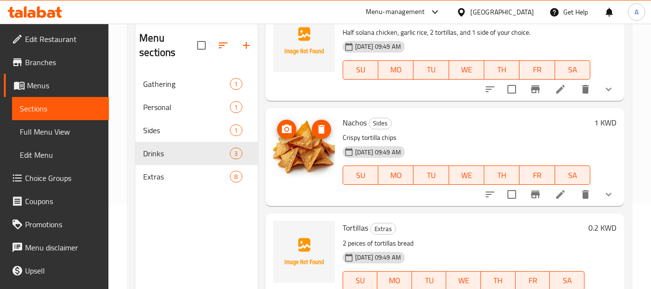
scroll to position [135, 0]
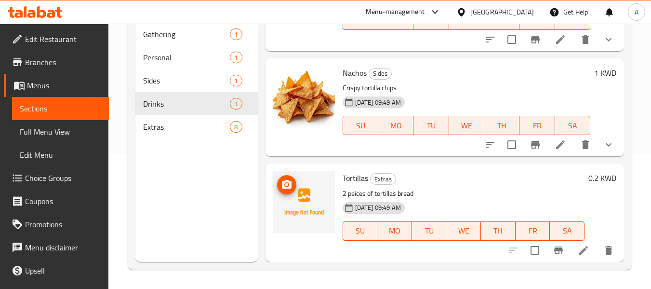
type input "tort"
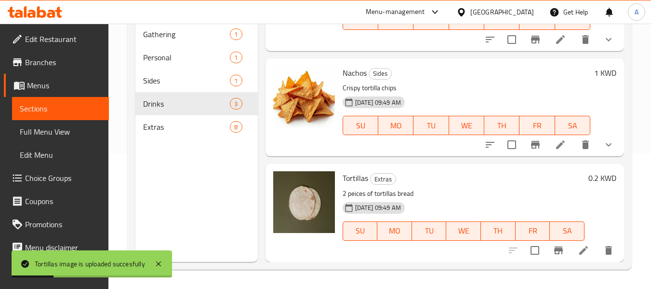
click at [59, 126] on span "Full Menu View" at bounding box center [60, 132] width 81 height 12
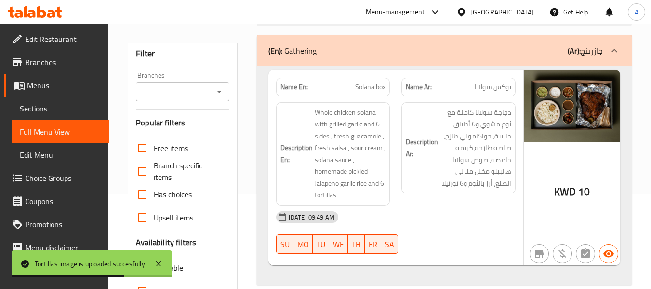
scroll to position [193, 0]
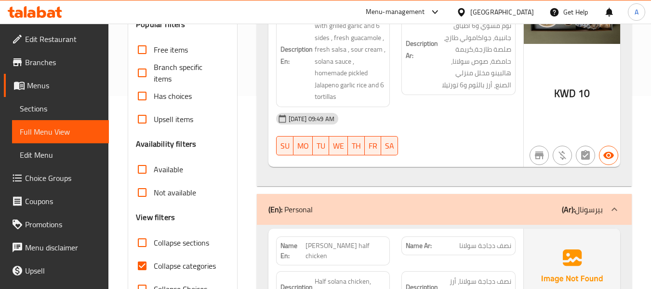
click at [477, 145] on div "10-09-2025 09:49 AM SU MO TU WE TH FR SA" at bounding box center [395, 134] width 251 height 54
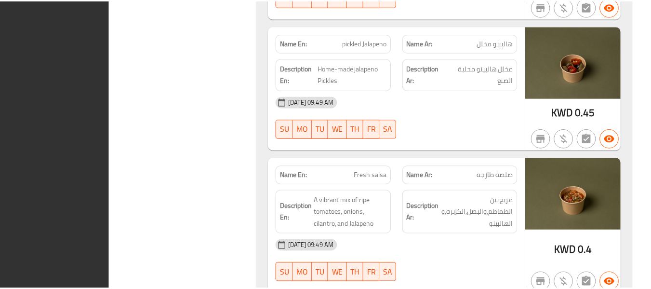
scroll to position [2131, 0]
